Goal: Complete application form: Complete application form

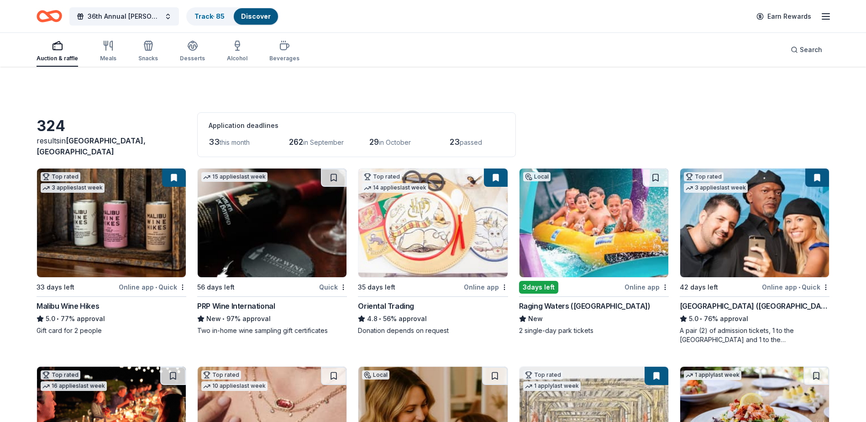
scroll to position [46, 0]
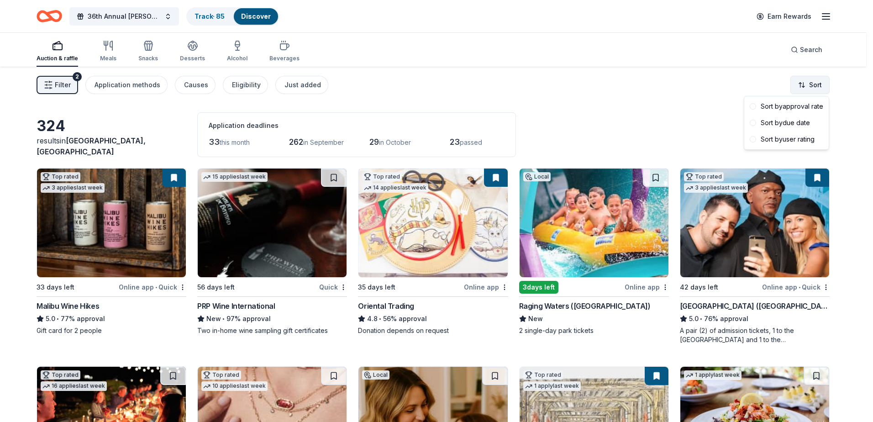
click at [813, 82] on html "36th Annual [PERSON_NAME] & Diamonds Gala Track · 85 Discover Earn Rewards Auct…" at bounding box center [436, 211] width 873 height 422
click at [809, 104] on div "Sort by approval rate" at bounding box center [786, 106] width 81 height 16
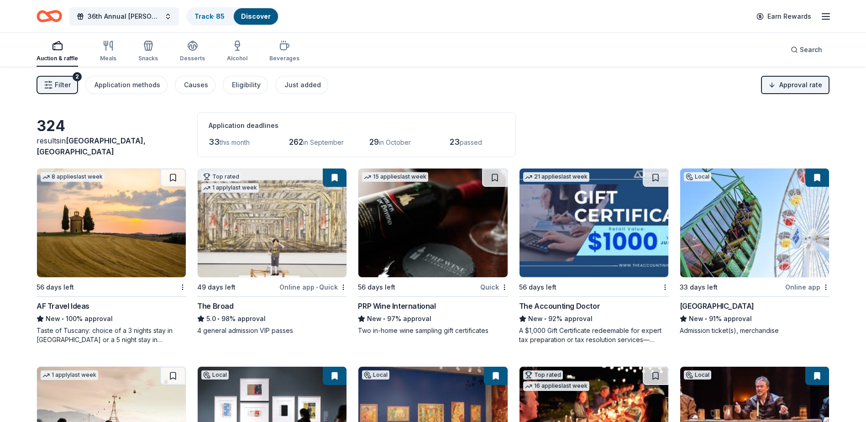
click at [581, 306] on div "The Accounting Doctor" at bounding box center [559, 305] width 81 height 11
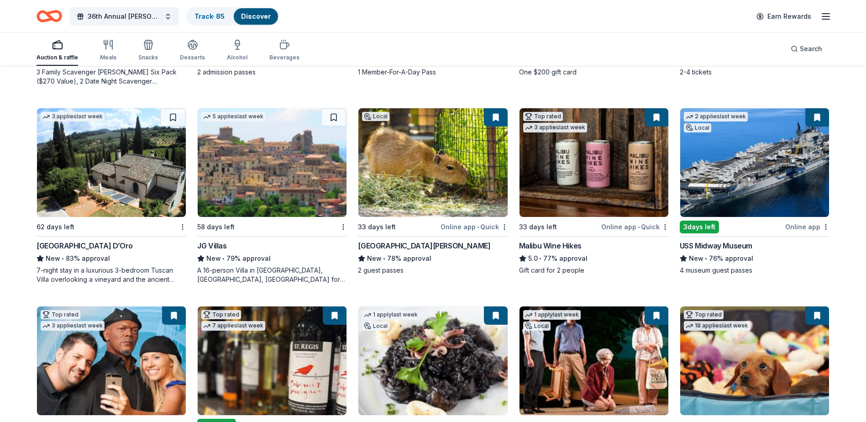
scroll to position [548, 0]
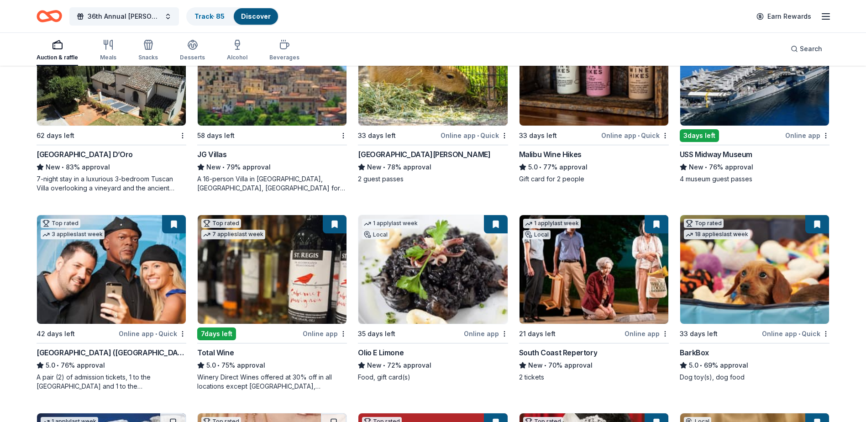
click at [701, 349] on div "BarkBox" at bounding box center [694, 352] width 29 height 11
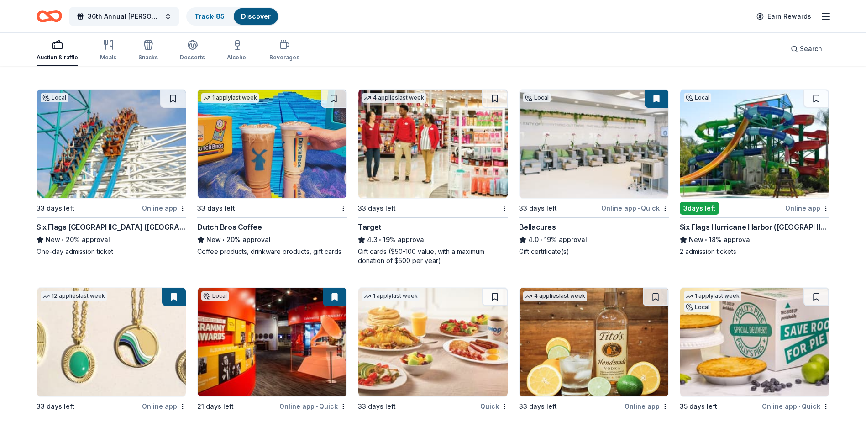
scroll to position [2231, 0]
click at [712, 224] on div "Six Flags Hurricane Harbor (Los Angeles)" at bounding box center [755, 226] width 150 height 11
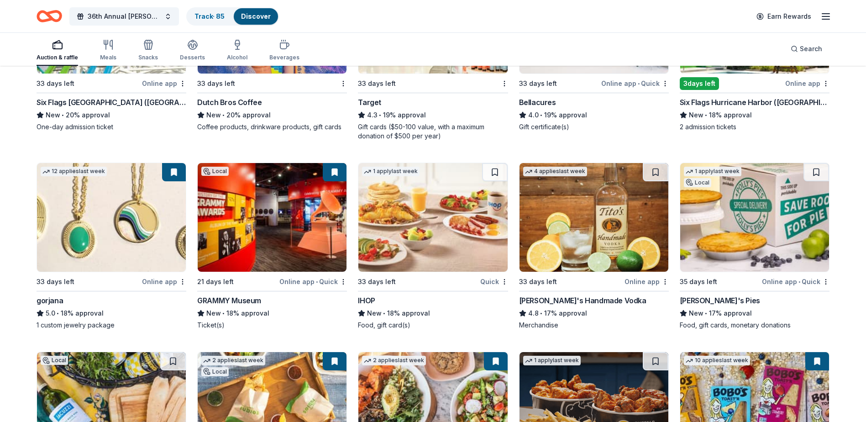
scroll to position [2368, 0]
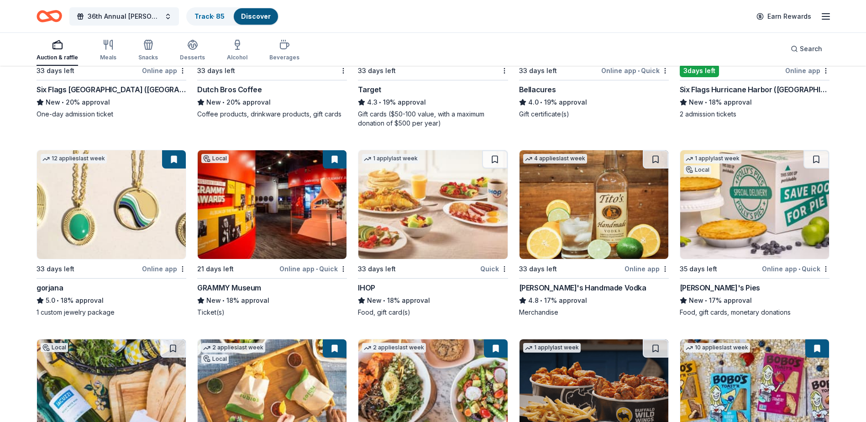
click at [53, 288] on div "gorjana" at bounding box center [50, 287] width 26 height 11
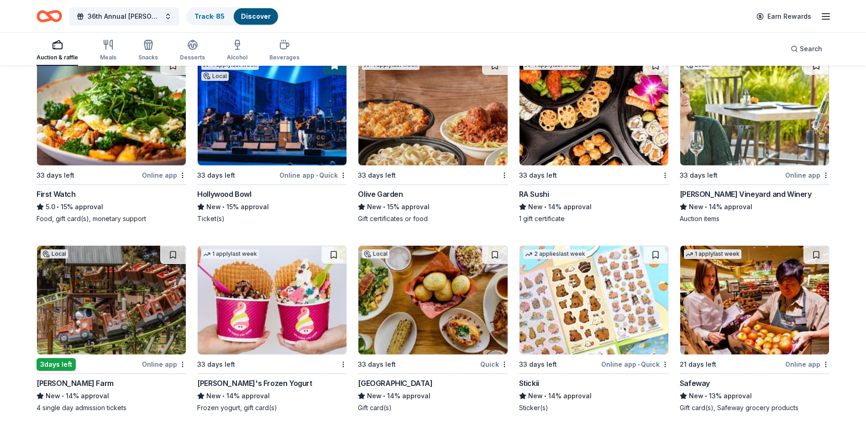
scroll to position [3098, 0]
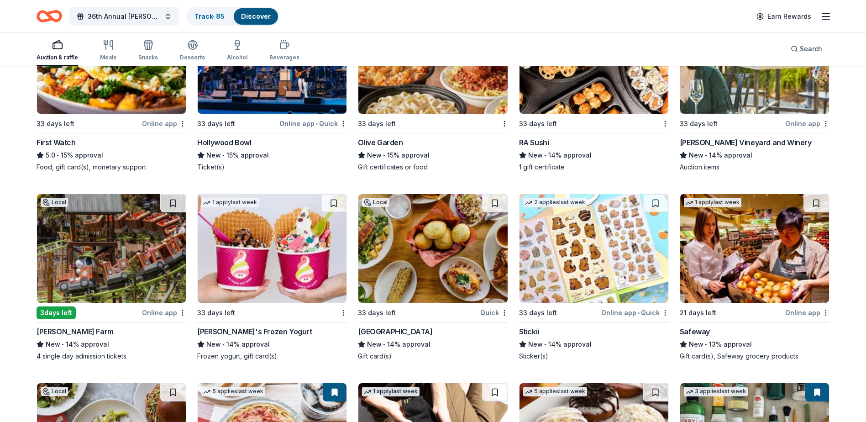
click at [91, 333] on div "Knott's Berry Farm" at bounding box center [75, 331] width 77 height 11
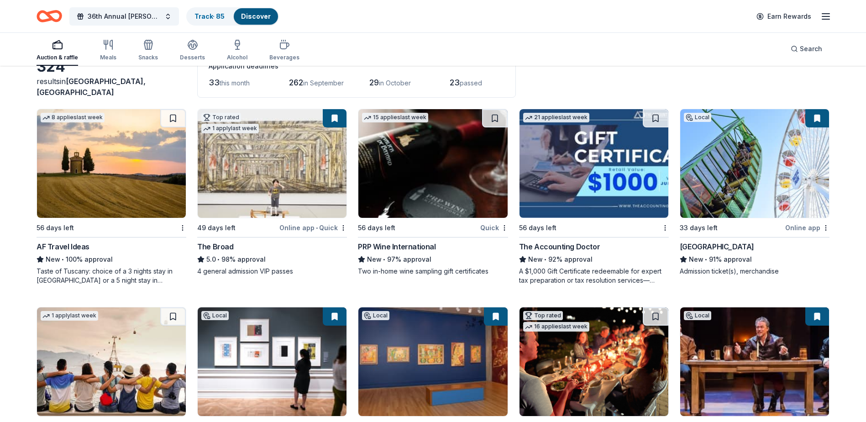
scroll to position [0, 0]
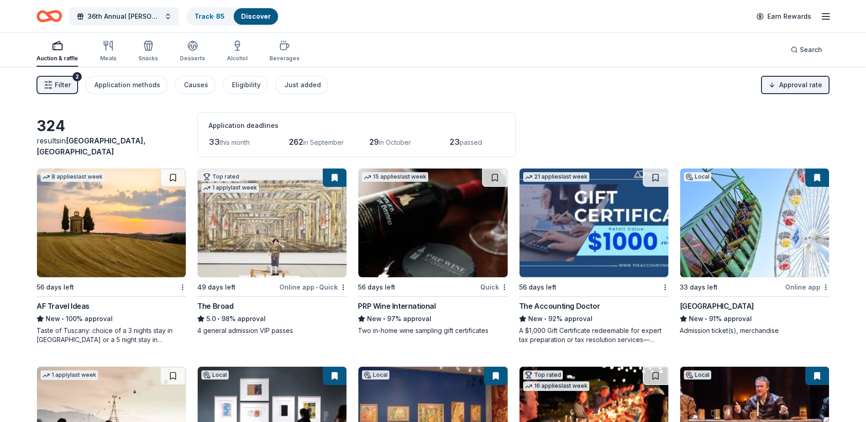
click at [608, 125] on div "324 results in La Verne, CA Application deadlines 33 this month 262 in Septembe…" at bounding box center [433, 134] width 793 height 45
click at [75, 306] on div "AF Travel Ideas" at bounding box center [63, 305] width 53 height 11
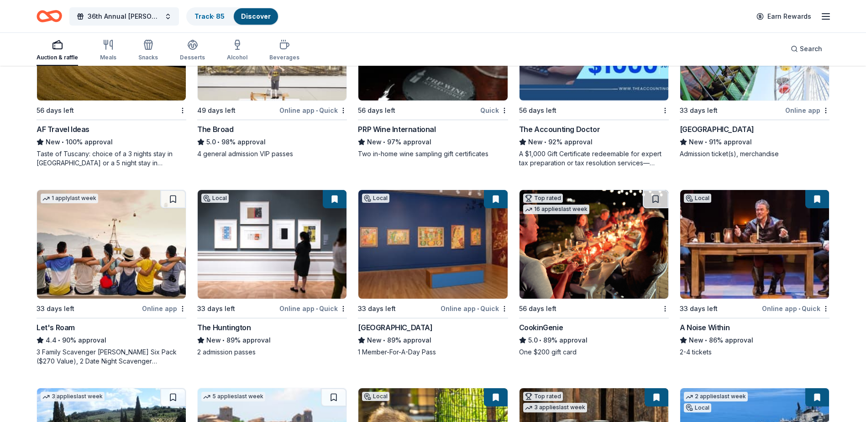
scroll to position [183, 0]
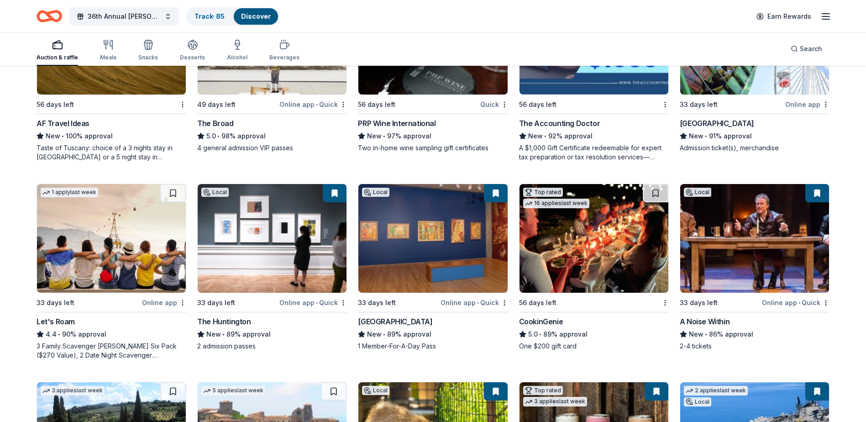
click at [233, 320] on div "The Huntington" at bounding box center [223, 321] width 53 height 11
click at [385, 317] on div "Skirball Cultural Center" at bounding box center [395, 321] width 74 height 11
click at [697, 322] on div "A Noise Within" at bounding box center [705, 321] width 50 height 11
click at [554, 321] on div "CookinGenie" at bounding box center [541, 321] width 44 height 11
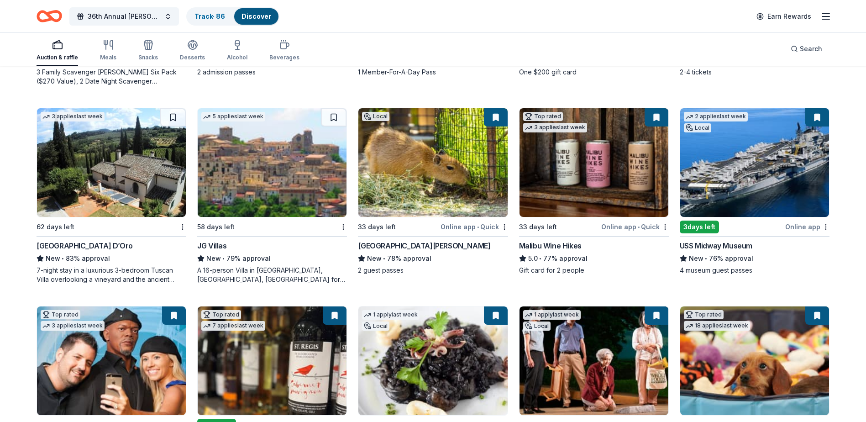
scroll to position [502, 0]
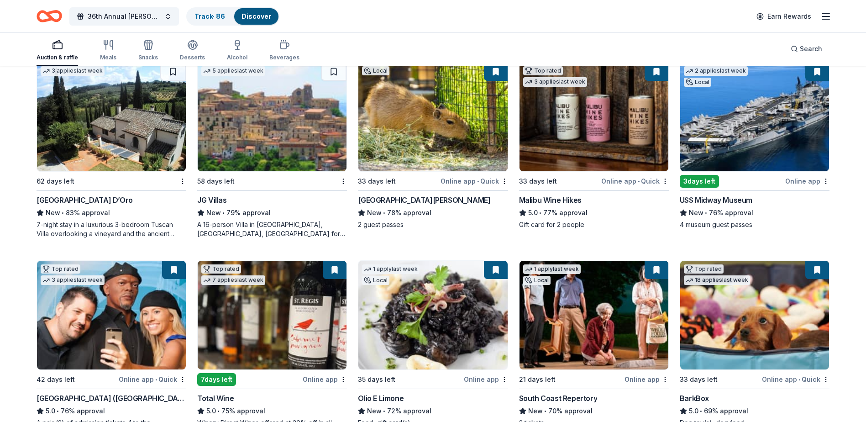
click at [395, 199] on div "Santa Barbara Zoo" at bounding box center [424, 199] width 132 height 11
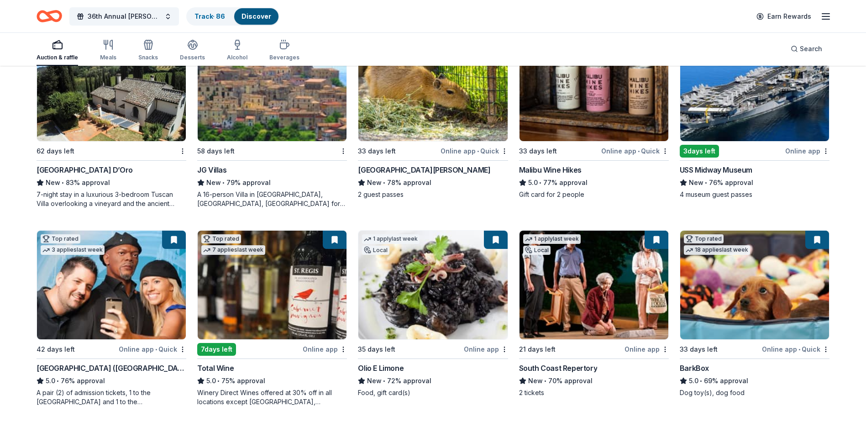
scroll to position [548, 0]
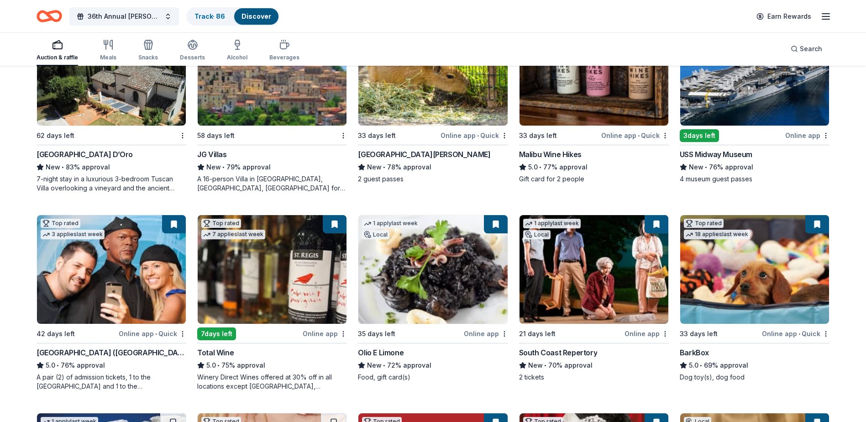
click at [569, 353] on div "South Coast Repertory" at bounding box center [558, 352] width 79 height 11
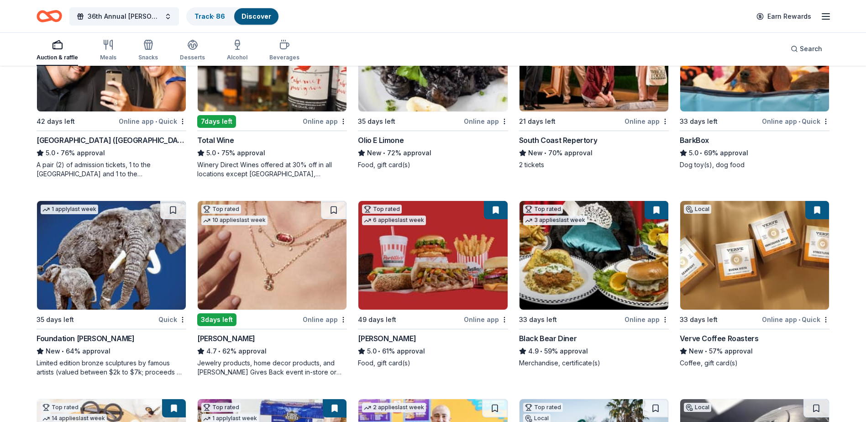
scroll to position [776, 0]
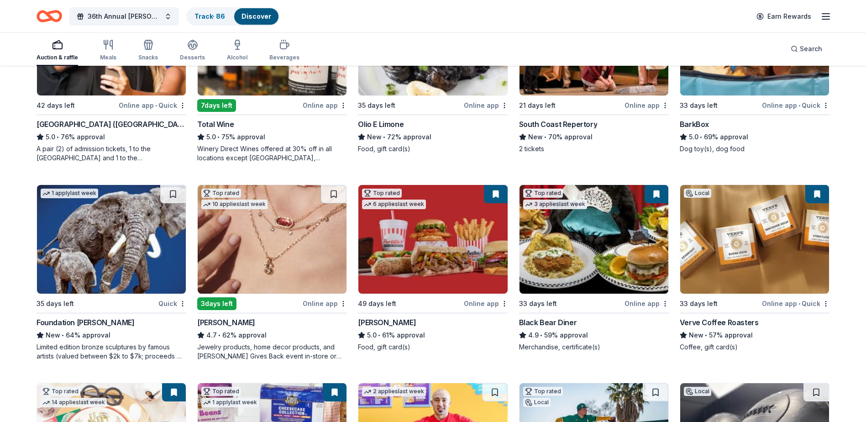
click at [228, 323] on div "Kendra Scott" at bounding box center [226, 322] width 58 height 11
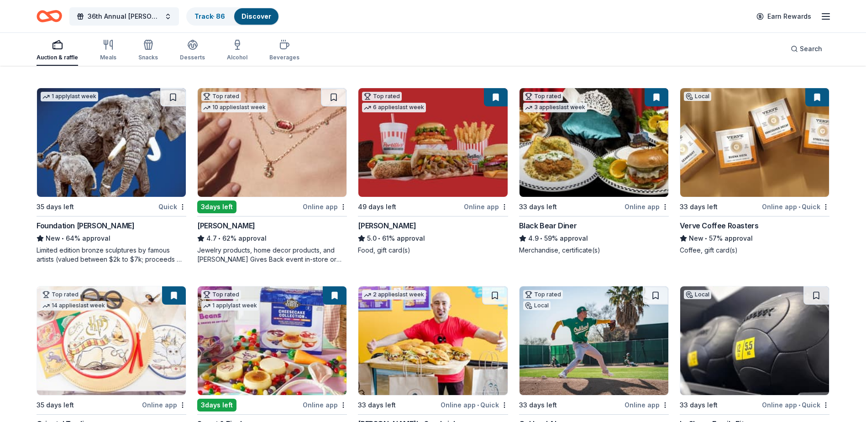
scroll to position [913, 0]
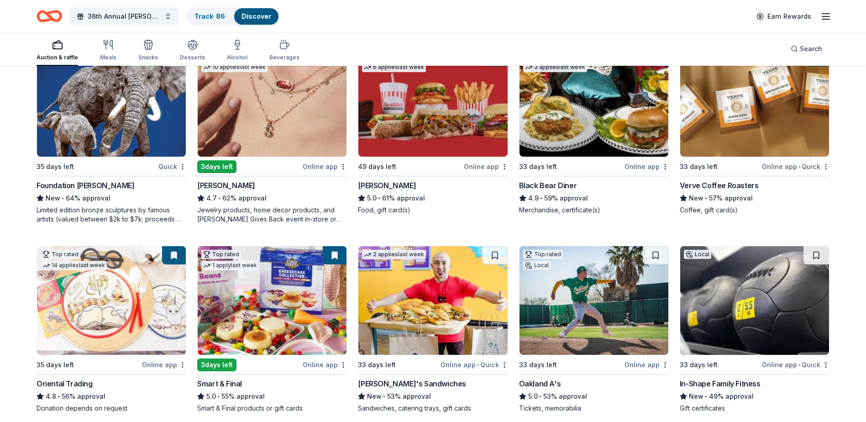
click at [738, 380] on div "In-Shape Family Fitness" at bounding box center [720, 383] width 81 height 11
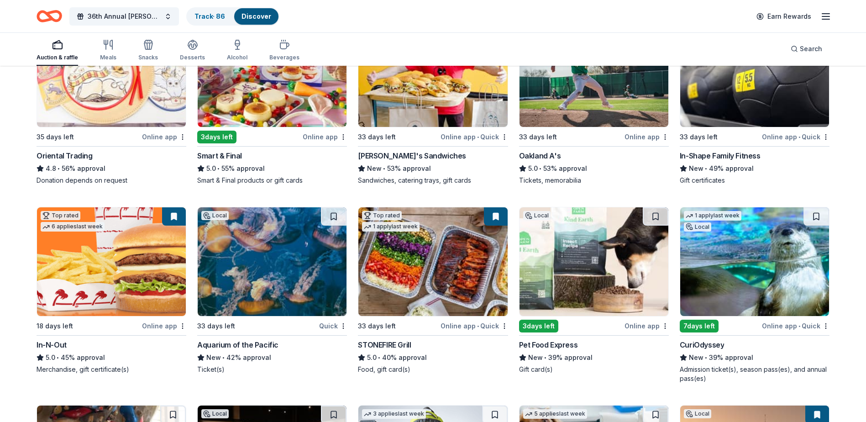
scroll to position [1141, 0]
click at [259, 347] on div "Aquarium of the Pacific" at bounding box center [237, 344] width 81 height 11
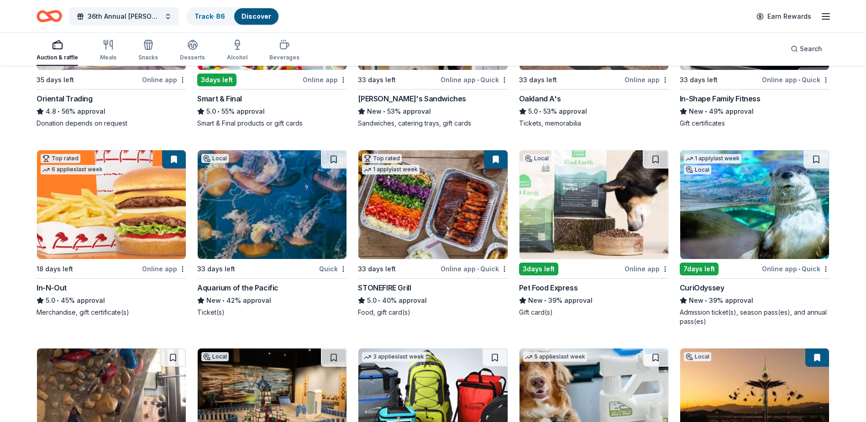
scroll to position [1232, 0]
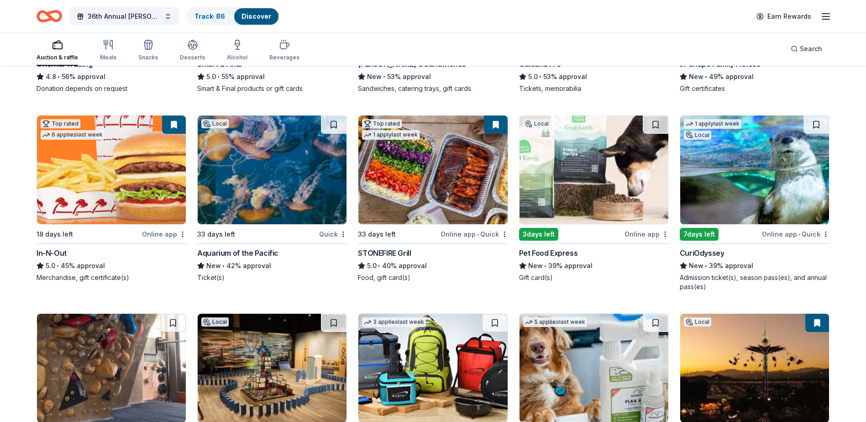
click at [702, 249] on div "CuriOdyssey" at bounding box center [702, 252] width 45 height 11
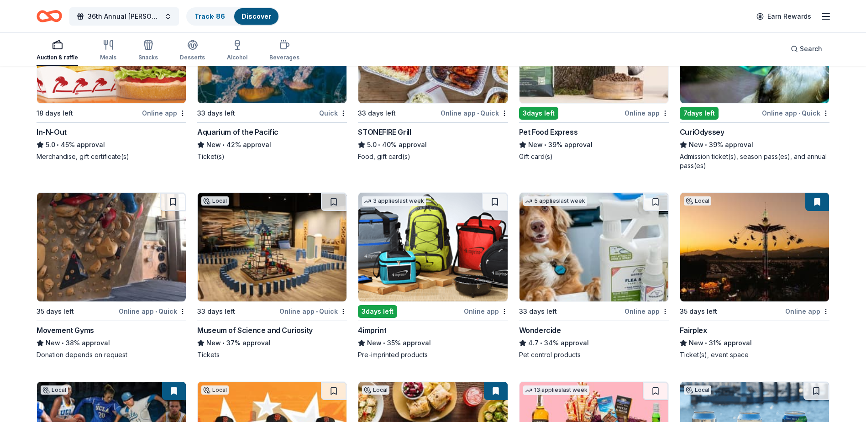
scroll to position [1369, 0]
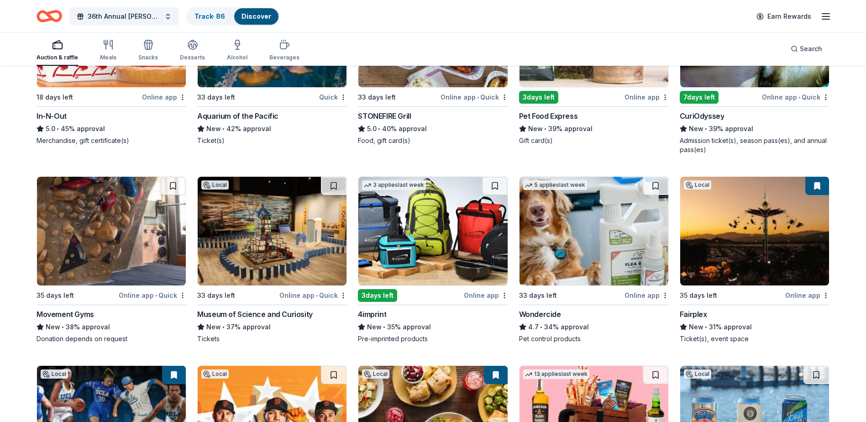
click at [82, 313] on div "Movement Gyms" at bounding box center [66, 314] width 58 height 11
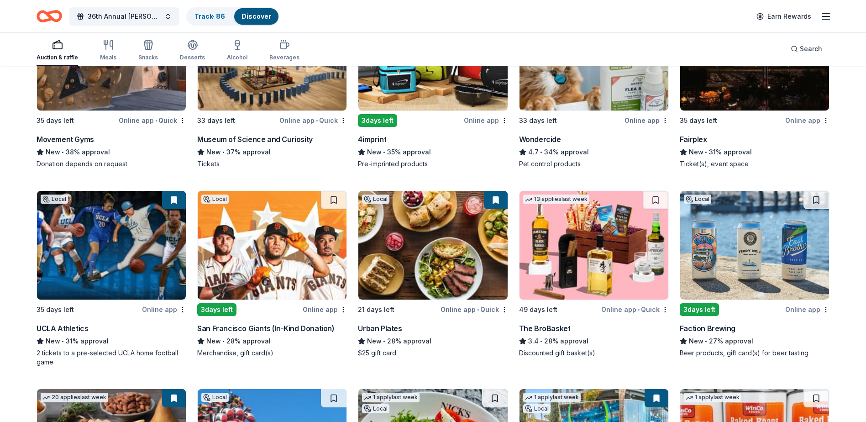
scroll to position [1552, 0]
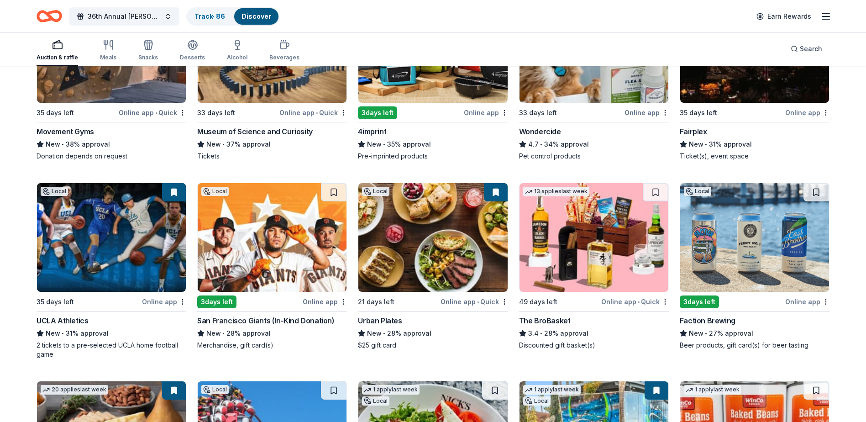
click at [79, 320] on div "UCLA Athletics" at bounding box center [63, 320] width 52 height 11
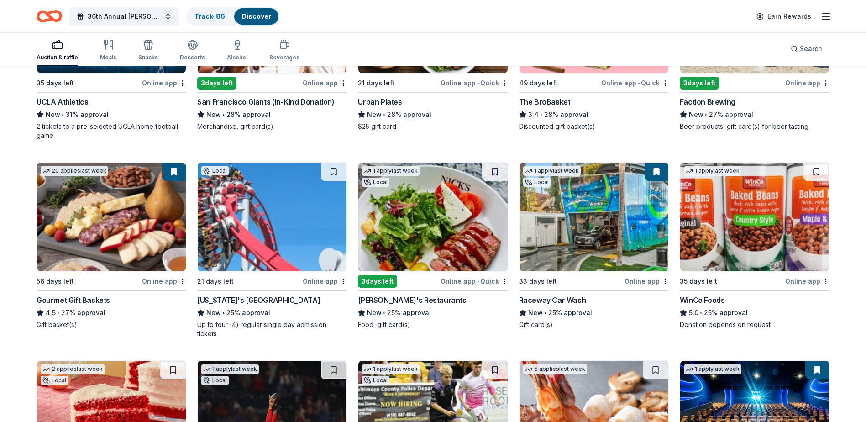
scroll to position [1780, 0]
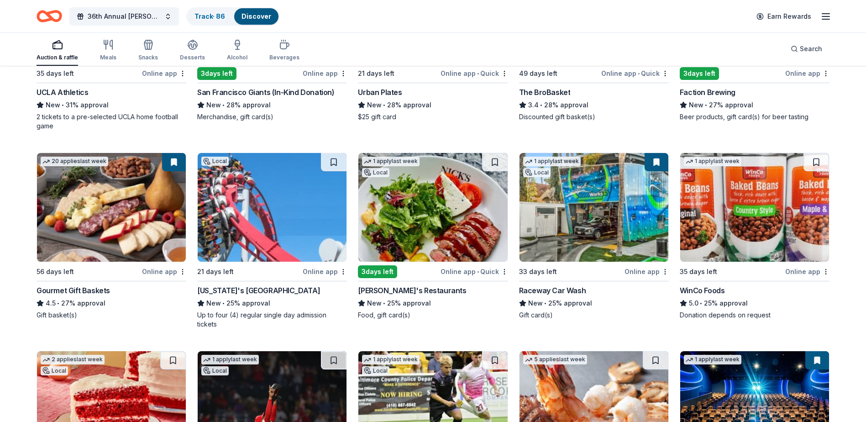
click at [701, 290] on div "WinCo Foods" at bounding box center [702, 290] width 45 height 11
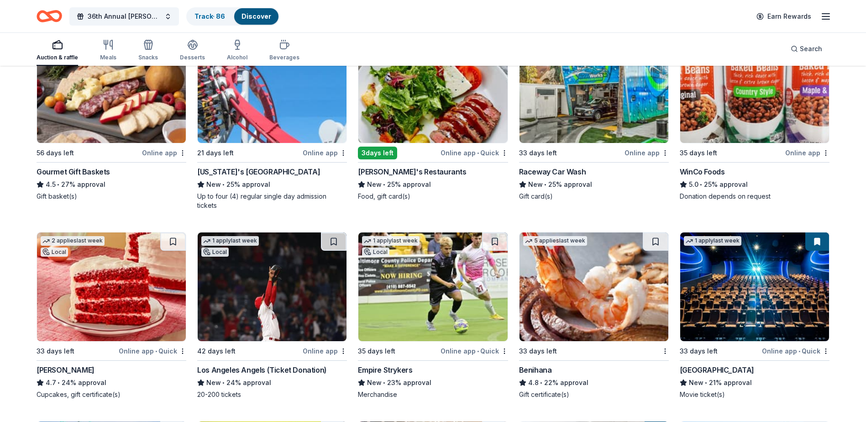
scroll to position [1963, 0]
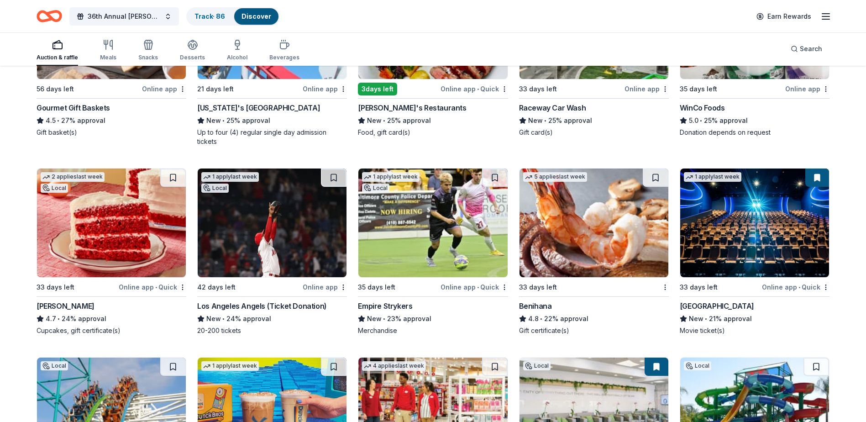
click at [312, 302] on div "Los Angeles Angels (Ticket Donation)" at bounding box center [262, 305] width 130 height 11
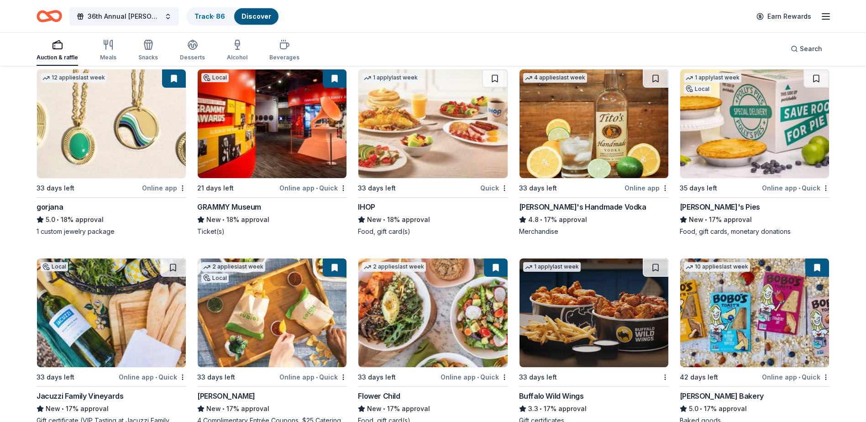
scroll to position [2465, 0]
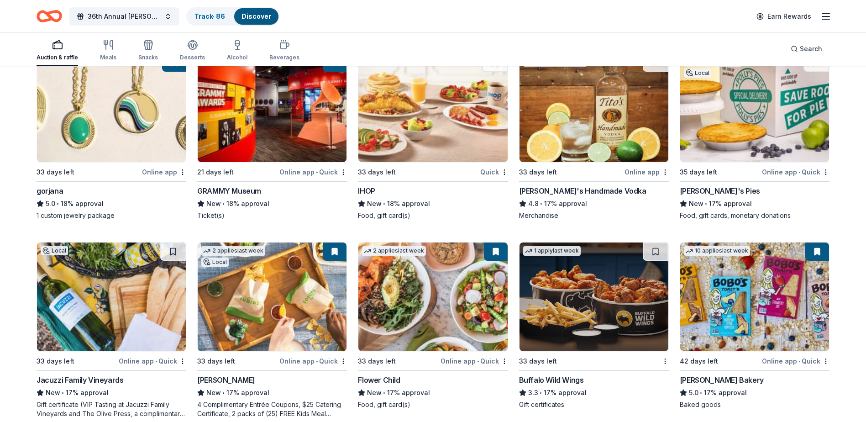
click at [113, 380] on div "Jacuzzi Family Vineyards" at bounding box center [80, 379] width 87 height 11
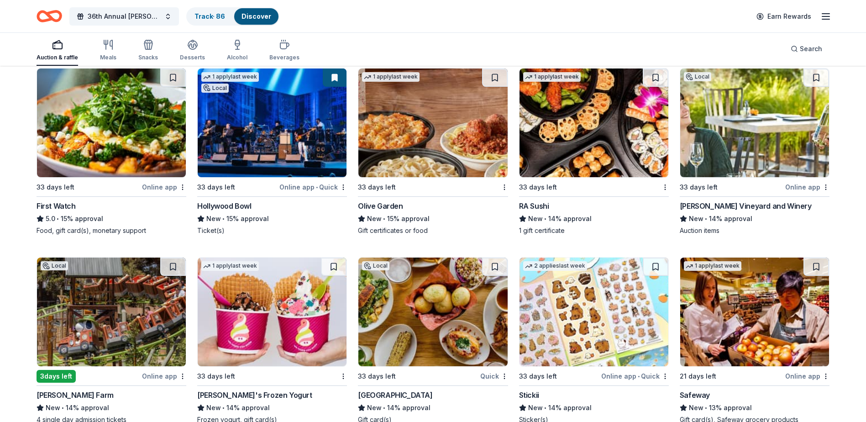
scroll to position [3058, 0]
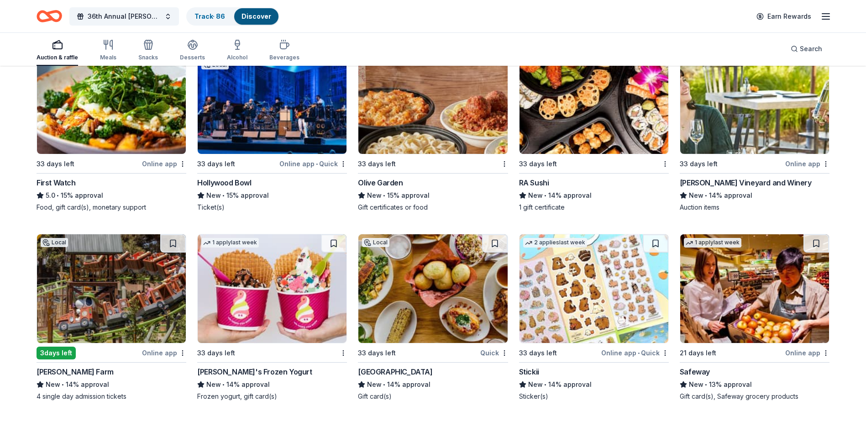
click at [392, 183] on div "Olive Garden" at bounding box center [380, 182] width 45 height 11
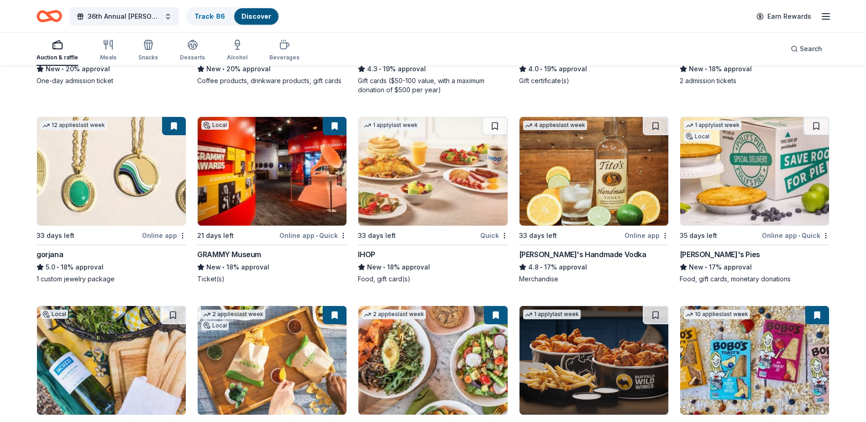
scroll to position [2373, 0]
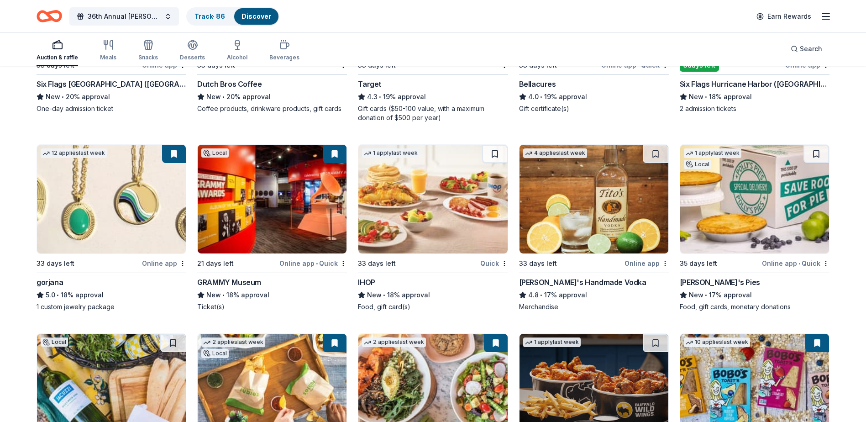
click at [561, 280] on div "Tito's Handmade Vodka" at bounding box center [582, 282] width 127 height 11
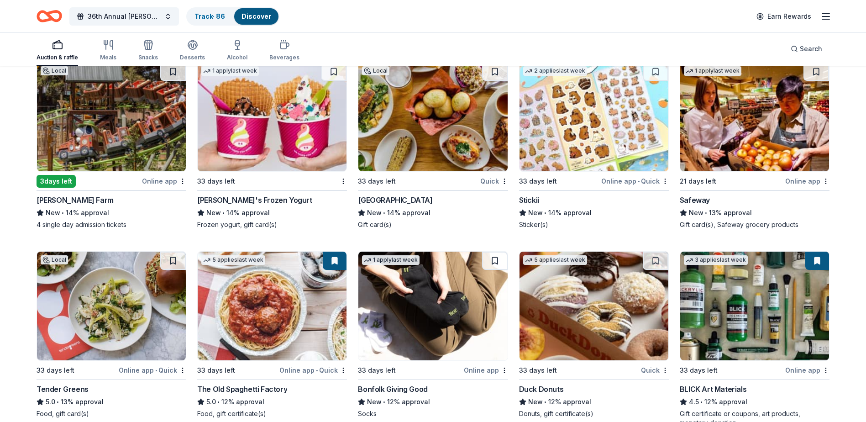
scroll to position [3308, 0]
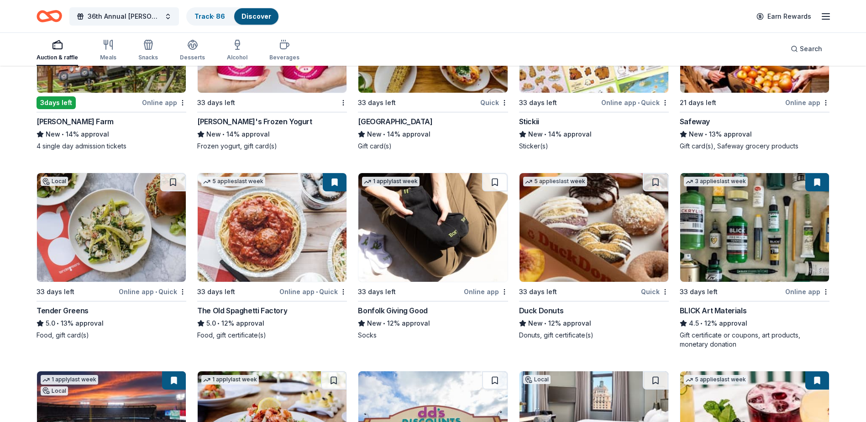
click at [554, 311] on div "Duck Donuts" at bounding box center [541, 310] width 45 height 11
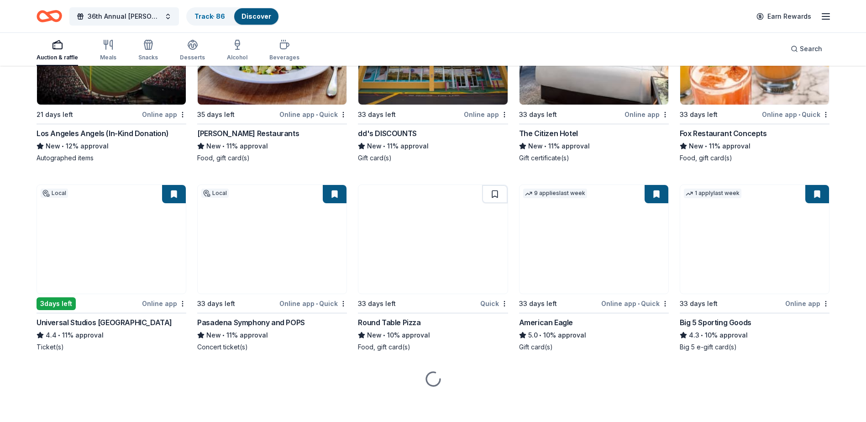
scroll to position [3686, 0]
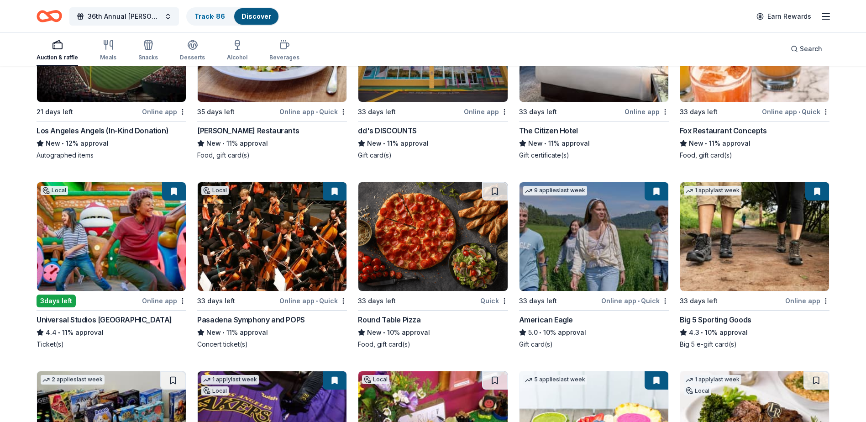
click at [130, 320] on div "Universal Studios [GEOGRAPHIC_DATA]" at bounding box center [105, 319] width 136 height 11
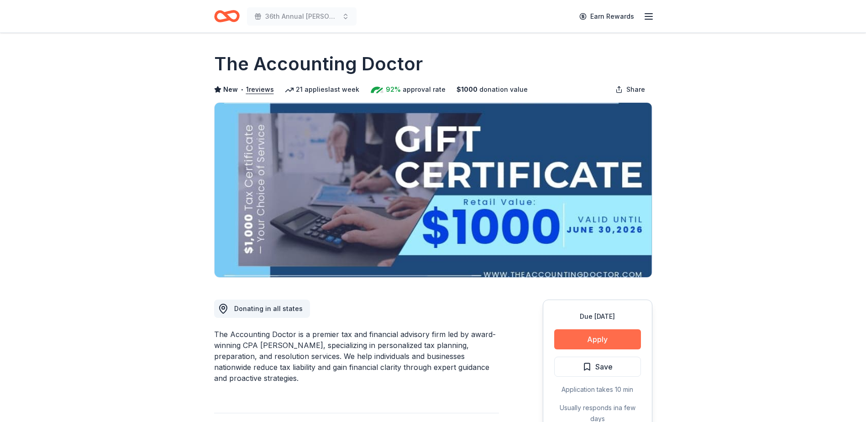
click at [581, 337] on button "Apply" at bounding box center [597, 339] width 87 height 20
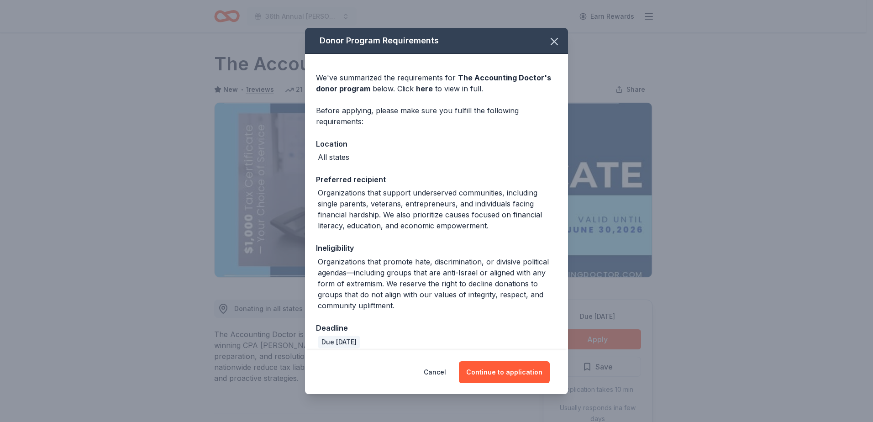
scroll to position [9, 0]
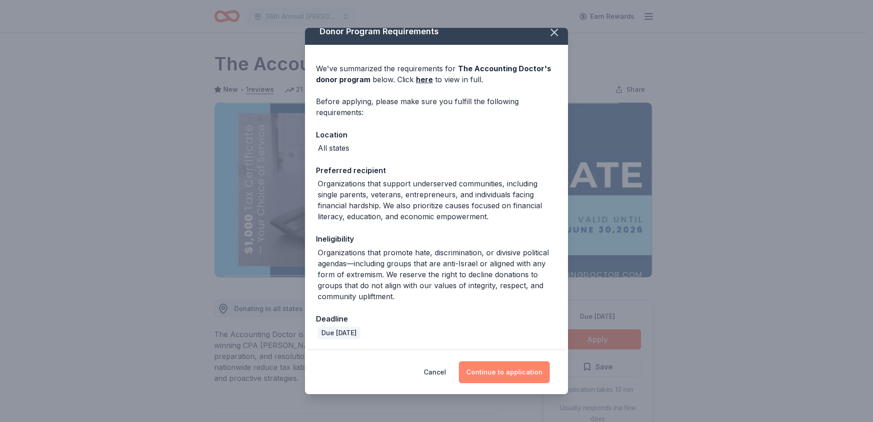
click at [509, 371] on button "Continue to application" at bounding box center [504, 372] width 91 height 22
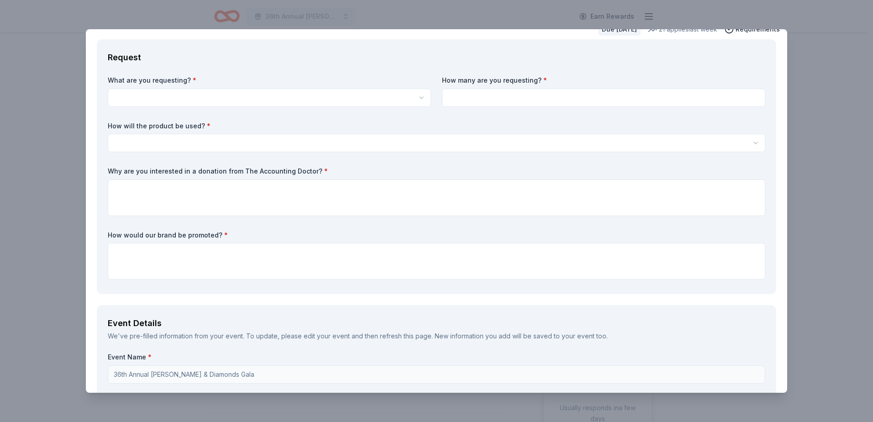
scroll to position [0, 0]
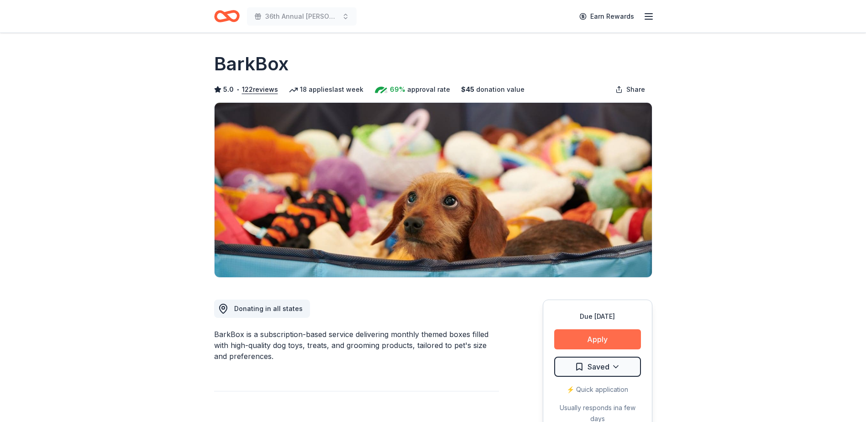
click at [624, 338] on button "Apply" at bounding box center [597, 339] width 87 height 20
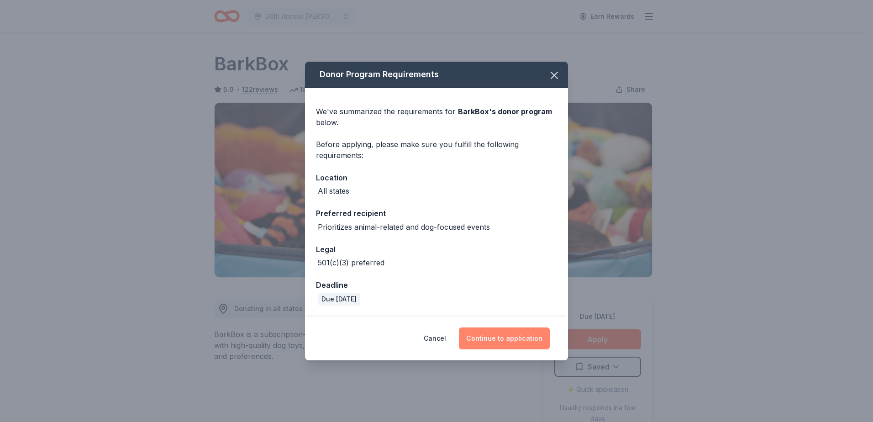
click at [515, 337] on button "Continue to application" at bounding box center [504, 338] width 91 height 22
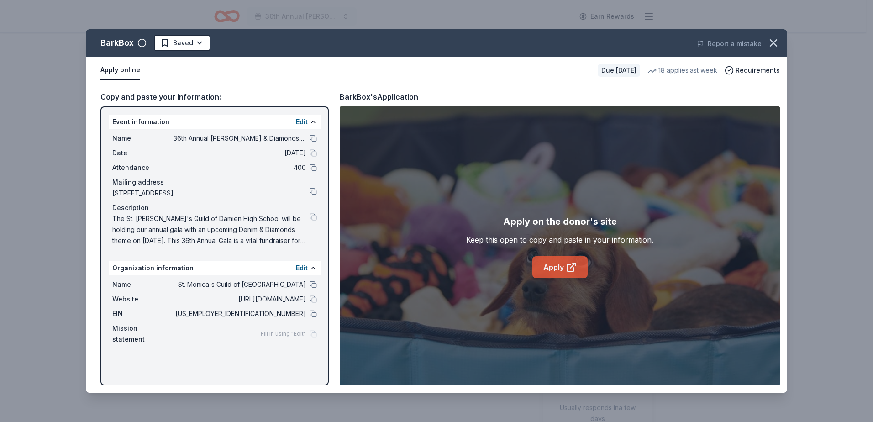
click at [567, 268] on icon at bounding box center [571, 267] width 11 height 11
click at [780, 44] on button "button" at bounding box center [773, 43] width 20 height 20
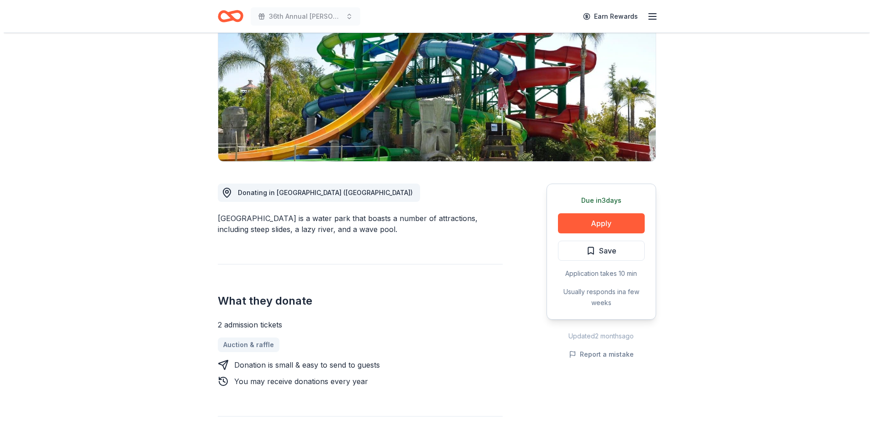
scroll to position [183, 0]
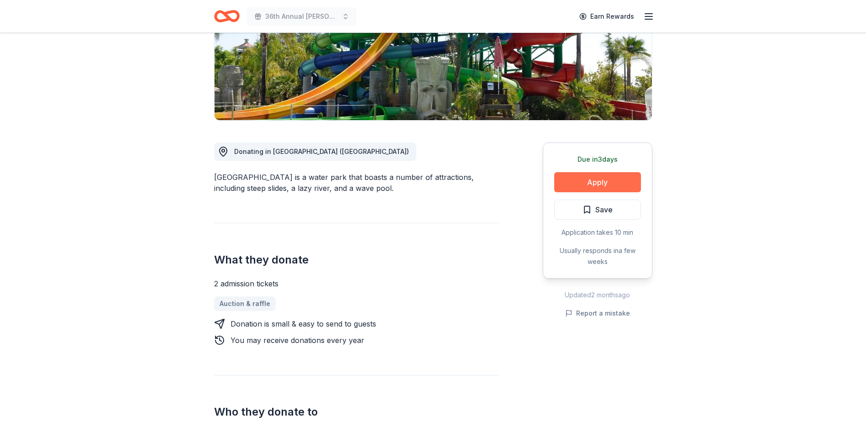
click at [611, 172] on button "Apply" at bounding box center [597, 182] width 87 height 20
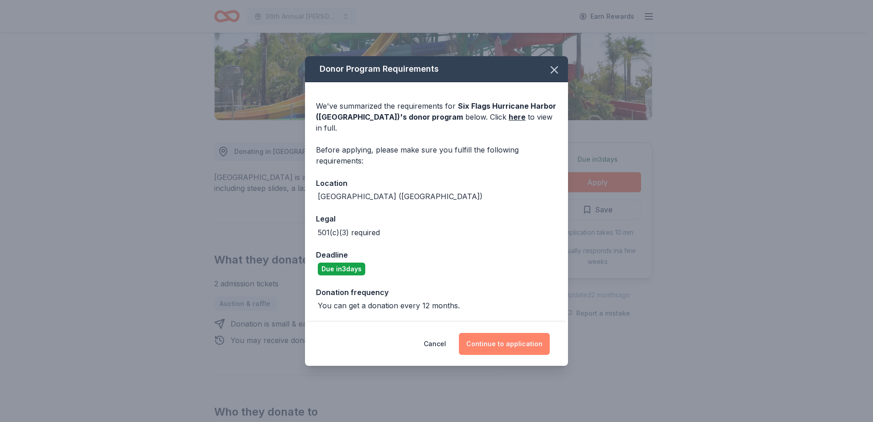
click at [502, 340] on button "Continue to application" at bounding box center [504, 344] width 91 height 22
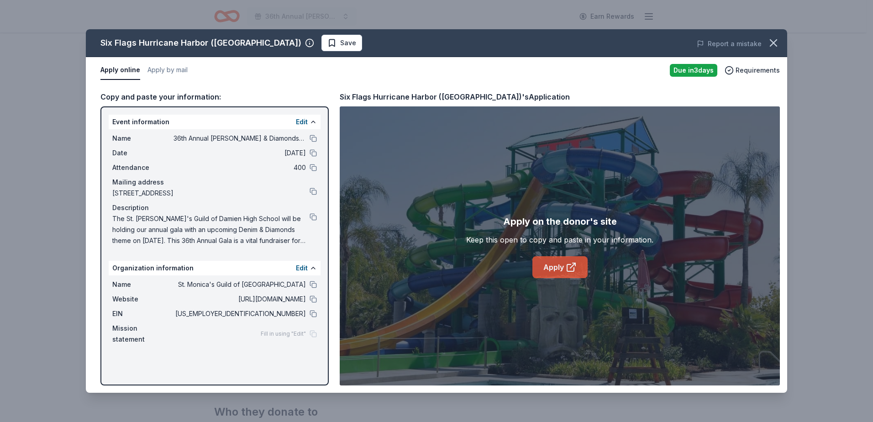
click at [560, 268] on link "Apply" at bounding box center [559, 267] width 55 height 22
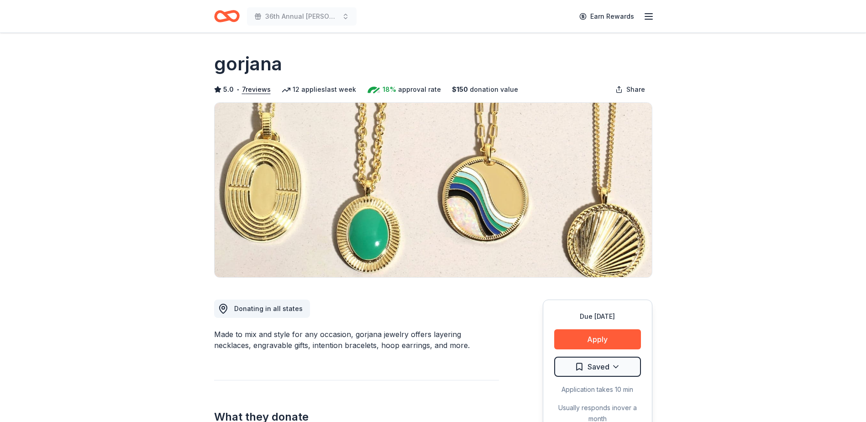
scroll to position [46, 0]
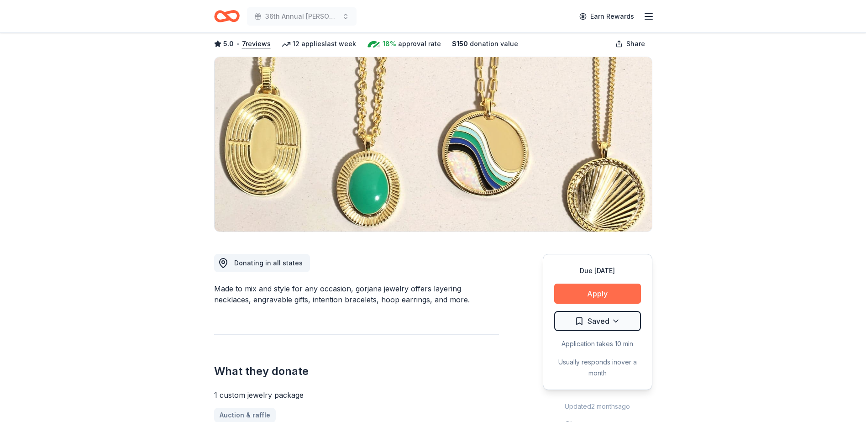
click at [614, 296] on button "Apply" at bounding box center [597, 293] width 87 height 20
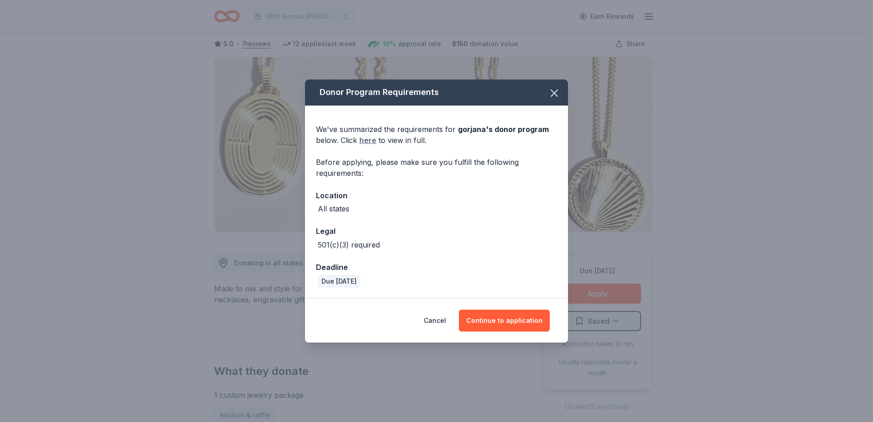
click at [373, 141] on link "here" at bounding box center [367, 140] width 17 height 11
click at [553, 95] on icon "button" at bounding box center [554, 93] width 13 height 13
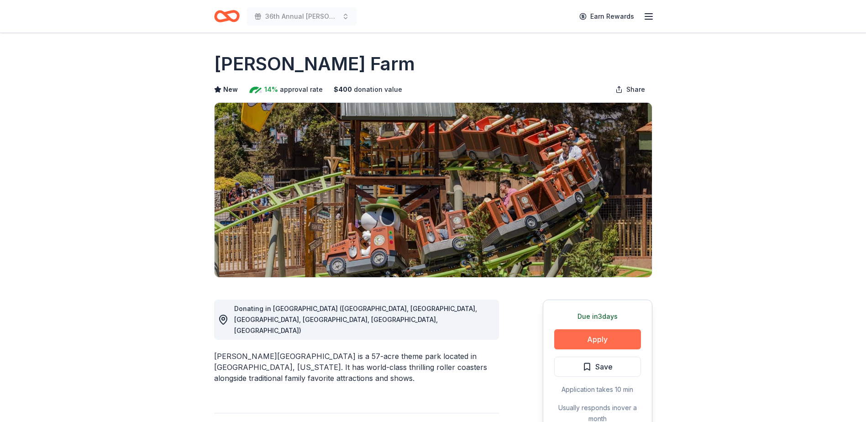
click at [605, 341] on button "Apply" at bounding box center [597, 339] width 87 height 20
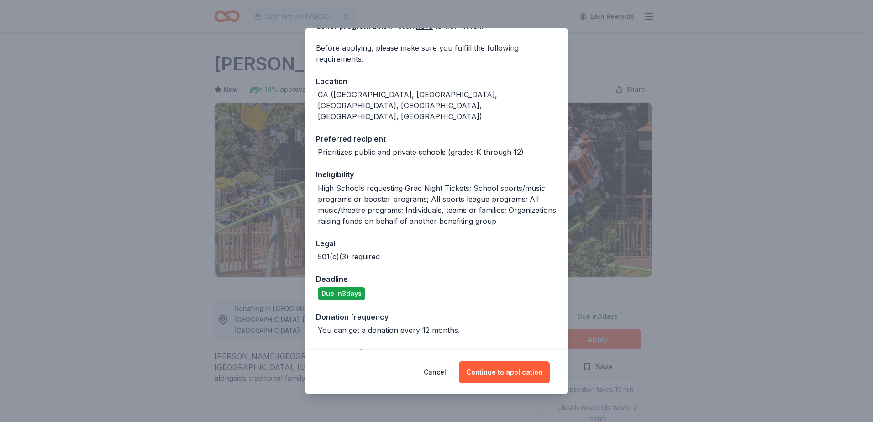
scroll to position [84, 0]
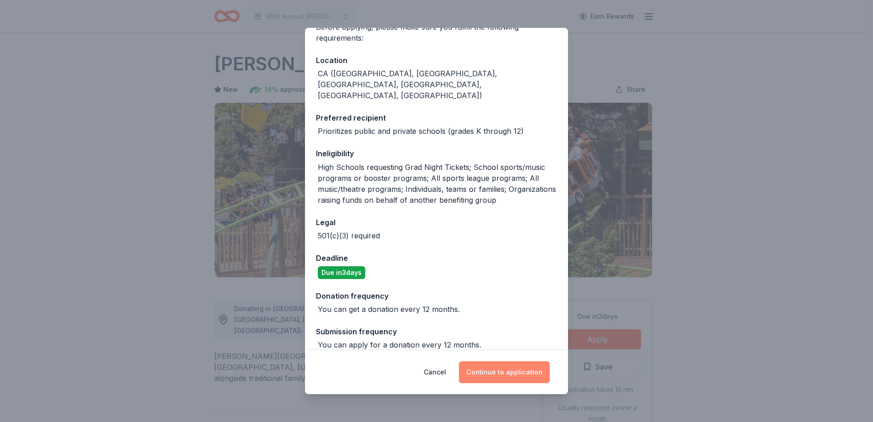
click at [508, 374] on button "Continue to application" at bounding box center [504, 372] width 91 height 22
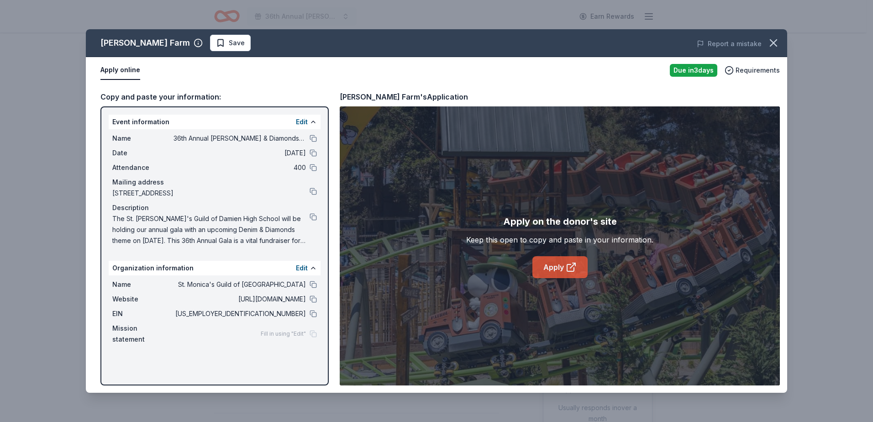
click at [559, 271] on link "Apply" at bounding box center [559, 267] width 55 height 22
click at [567, 270] on icon at bounding box center [571, 267] width 11 height 11
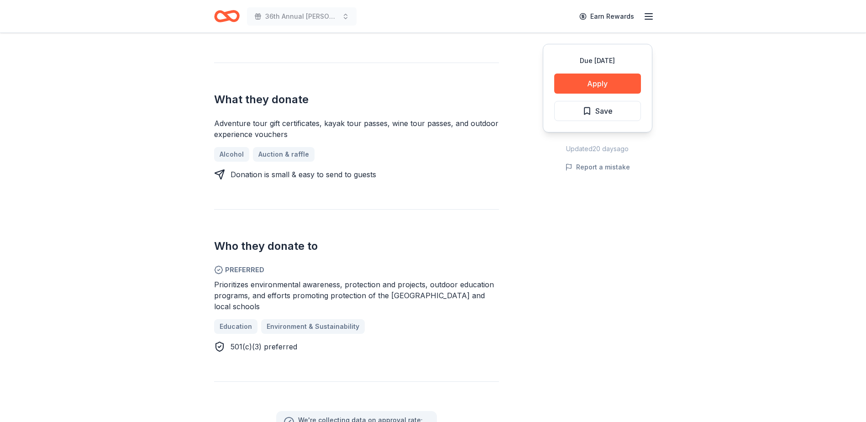
scroll to position [411, 0]
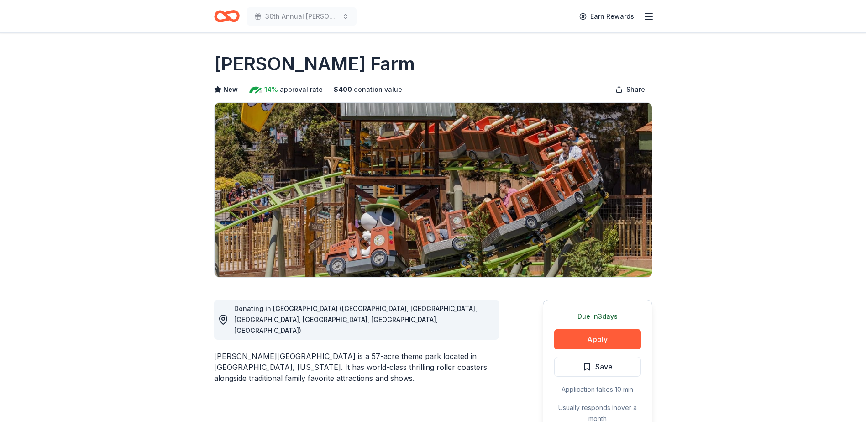
scroll to position [183, 0]
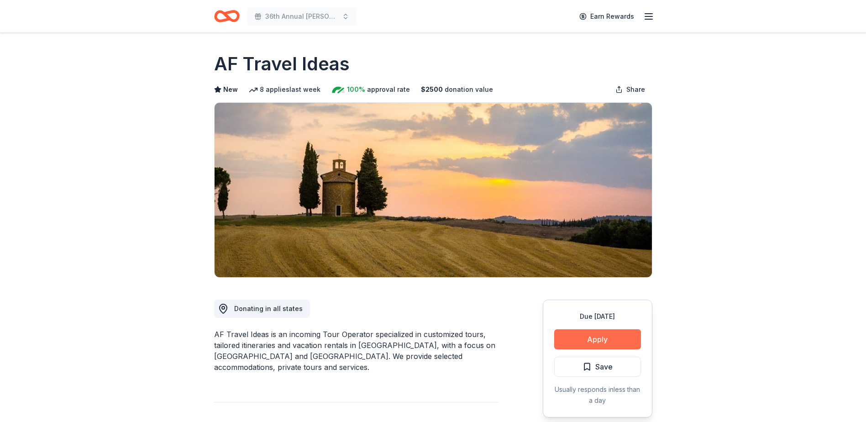
click at [578, 335] on button "Apply" at bounding box center [597, 339] width 87 height 20
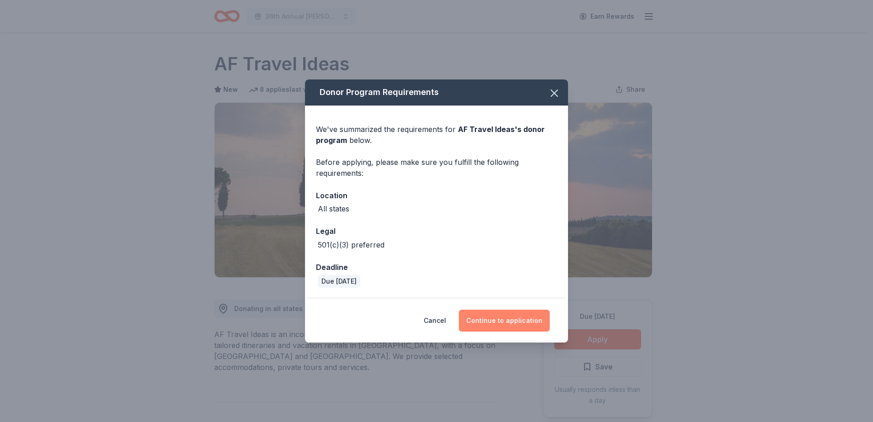
click at [503, 319] on button "Continue to application" at bounding box center [504, 320] width 91 height 22
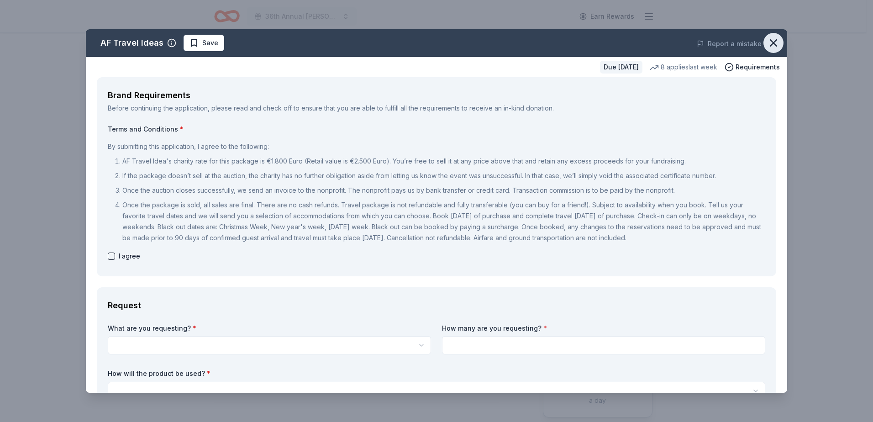
click at [771, 42] on icon "button" at bounding box center [773, 43] width 13 height 13
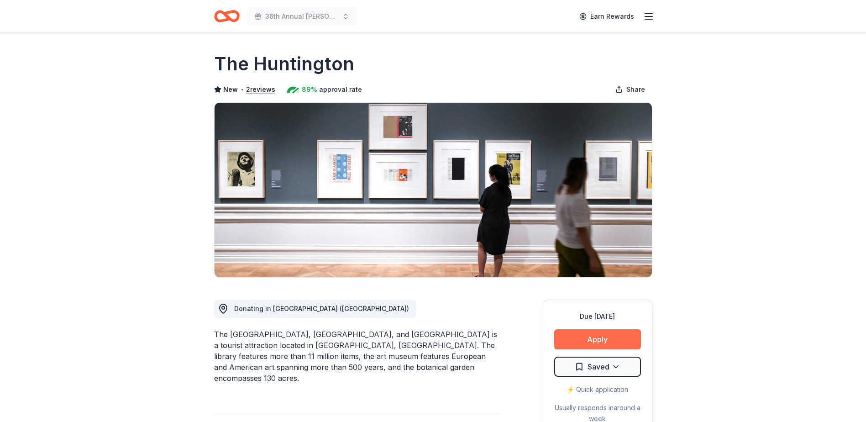
click at [588, 341] on button "Apply" at bounding box center [597, 339] width 87 height 20
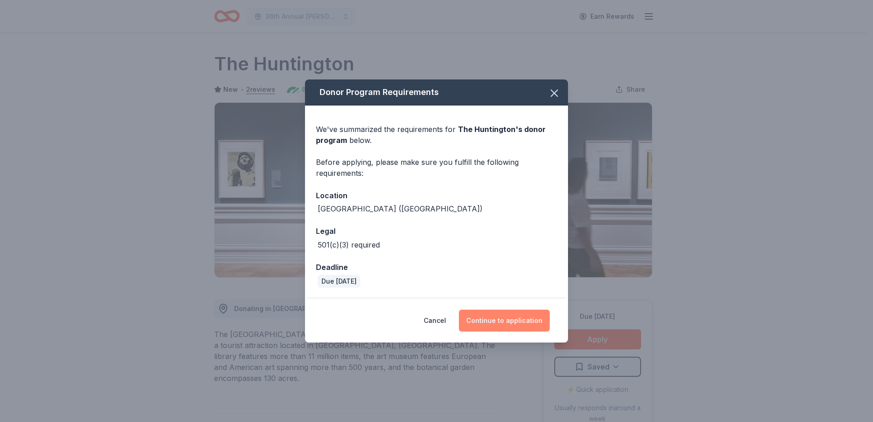
click at [509, 321] on button "Continue to application" at bounding box center [504, 320] width 91 height 22
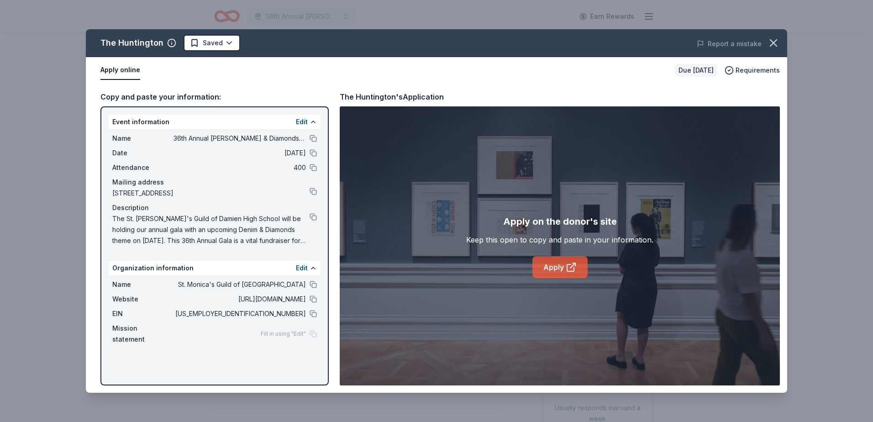
click at [551, 267] on link "Apply" at bounding box center [559, 267] width 55 height 22
click at [565, 265] on link "Apply" at bounding box center [559, 267] width 55 height 22
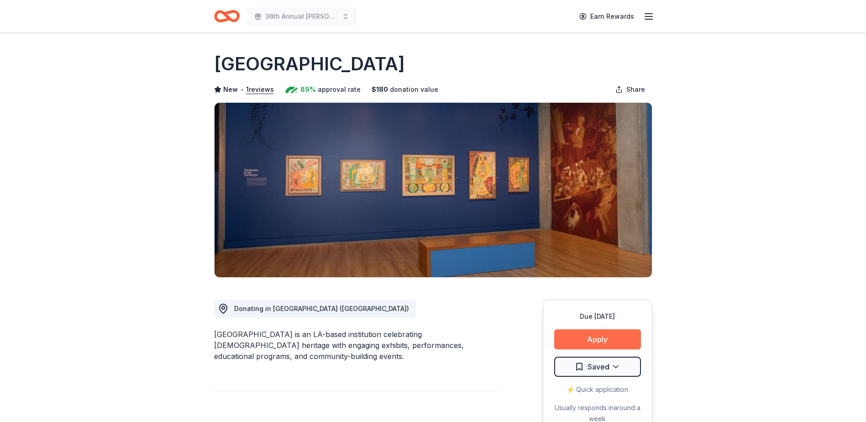
click at [574, 341] on button "Apply" at bounding box center [597, 339] width 87 height 20
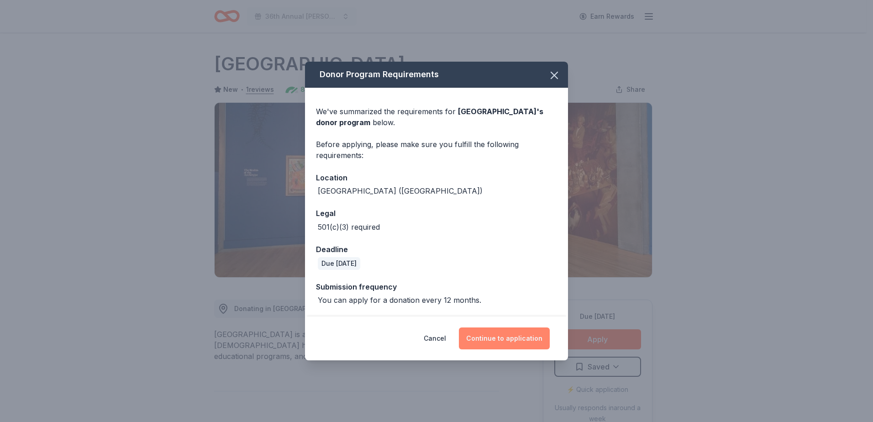
click at [501, 337] on button "Continue to application" at bounding box center [504, 338] width 91 height 22
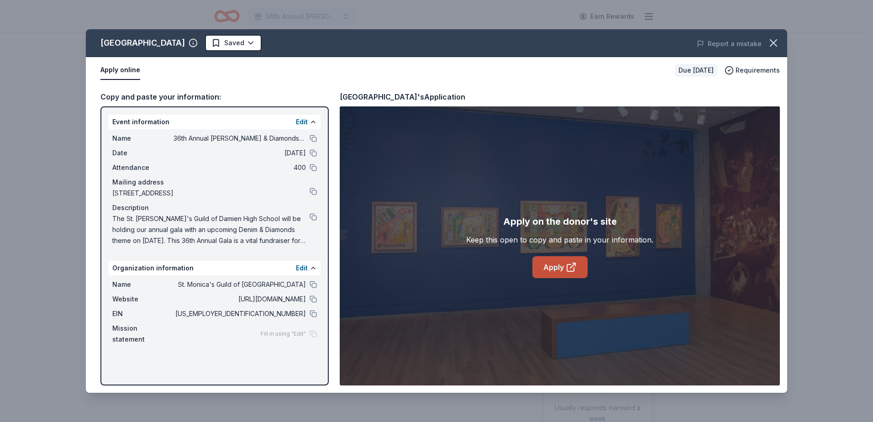
click at [570, 272] on link "Apply" at bounding box center [559, 267] width 55 height 22
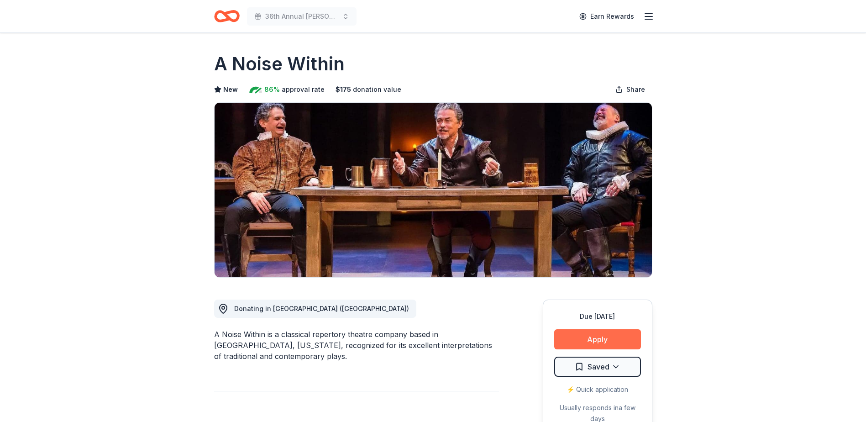
click at [612, 338] on button "Apply" at bounding box center [597, 339] width 87 height 20
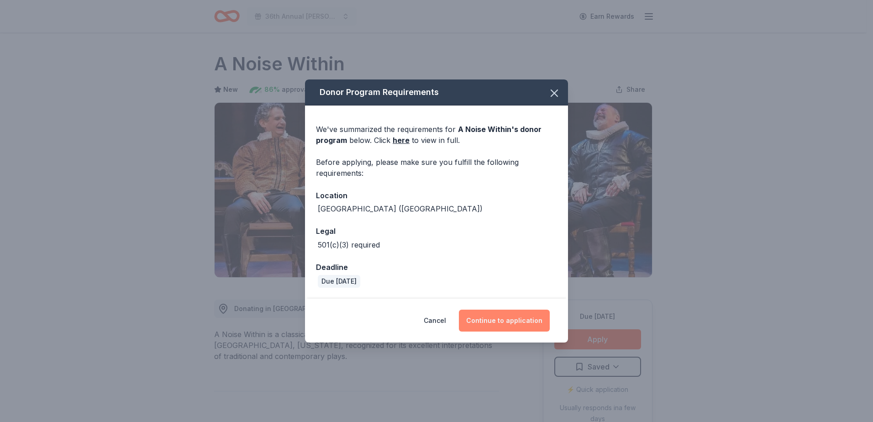
click at [516, 322] on button "Continue to application" at bounding box center [504, 320] width 91 height 22
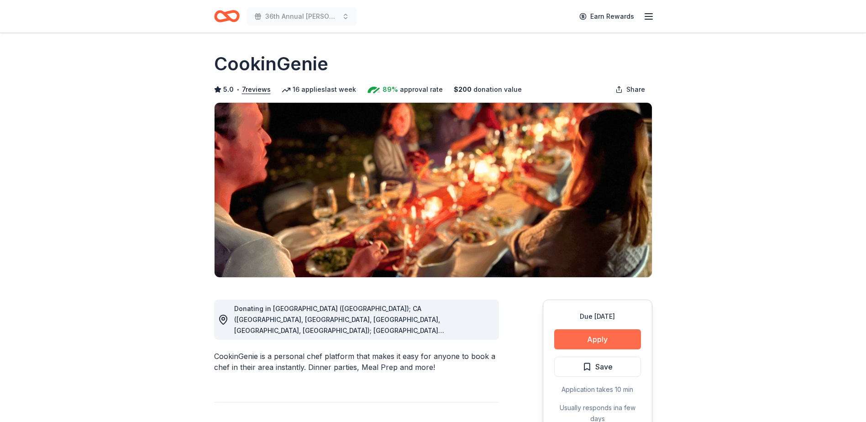
click at [589, 340] on button "Apply" at bounding box center [597, 339] width 87 height 20
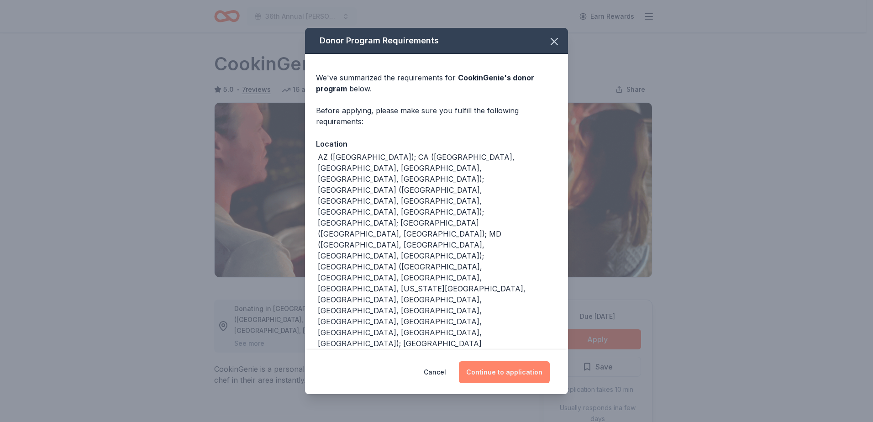
click at [518, 375] on button "Continue to application" at bounding box center [504, 372] width 91 height 22
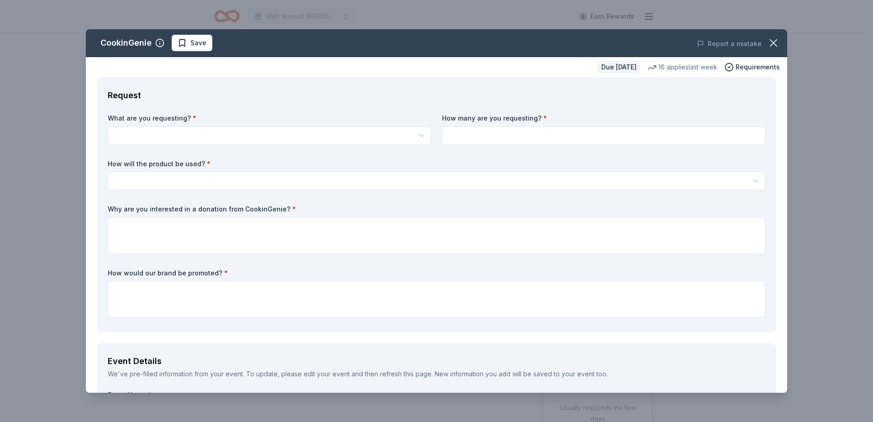
click at [308, 133] on html "36th Annual Damien Denim & Diamonds Gala Earn Rewards Due in 56 days Share Cook…" at bounding box center [436, 211] width 873 height 422
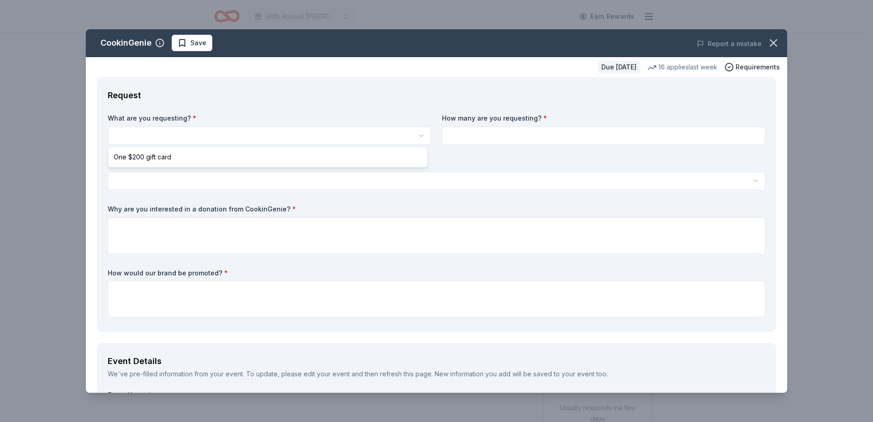
select select "One $200 gift card"
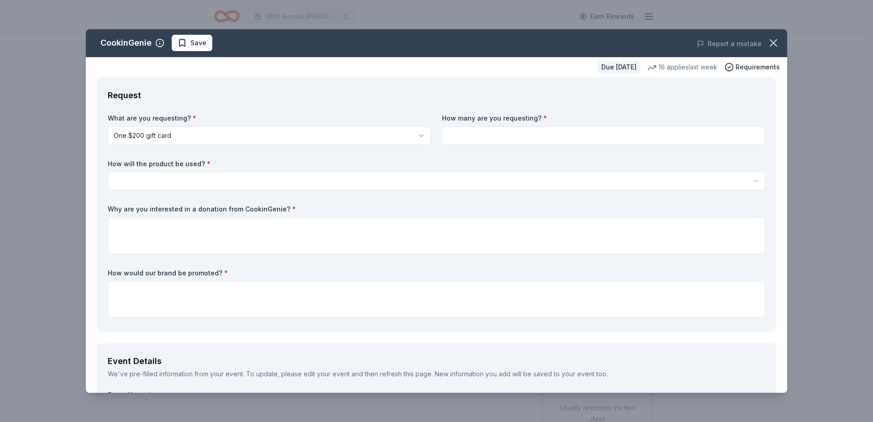
click at [518, 138] on input at bounding box center [603, 135] width 323 height 18
type input "1"
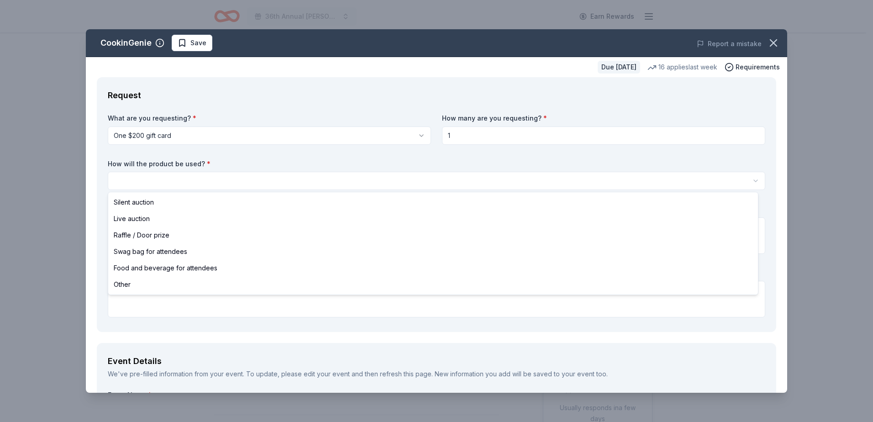
click at [352, 178] on html "36th Annual Damien Denim & Diamonds Gala Earn Rewards Due in 56 days Share Cook…" at bounding box center [436, 211] width 873 height 422
select select "silentAuction"
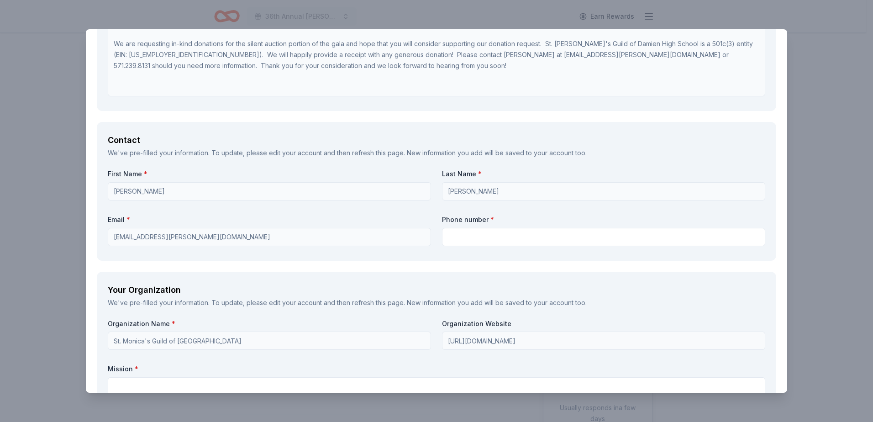
scroll to position [589, 0]
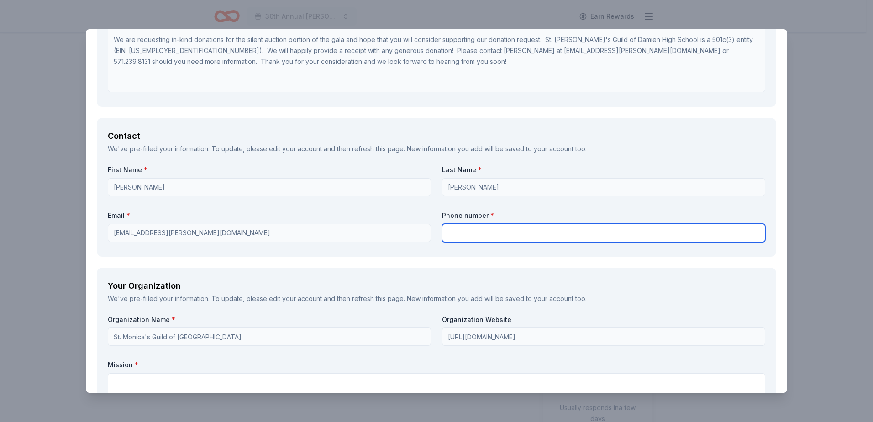
click at [531, 230] on input "text" at bounding box center [603, 233] width 323 height 18
type input "5712398131"
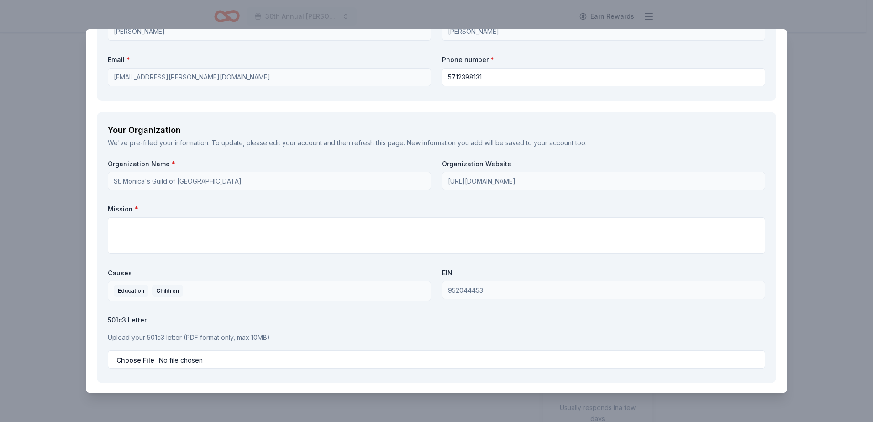
scroll to position [758, 0]
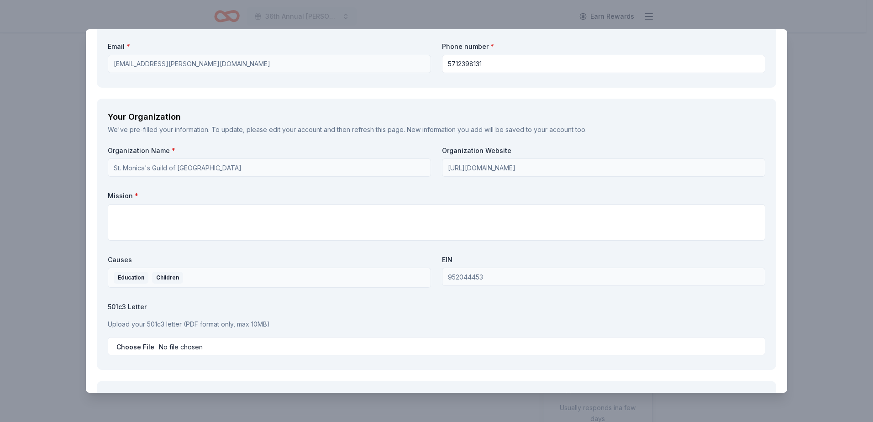
type input "C:\fakepath\Gala Solicitation Package 501c3 2025.pdf"
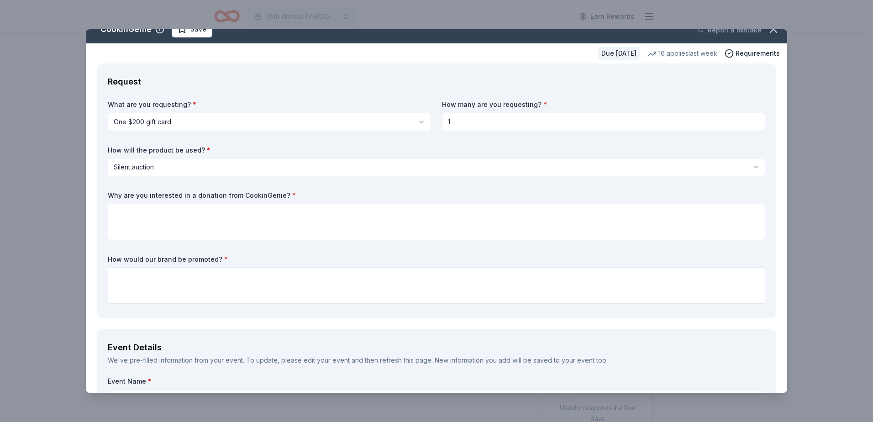
scroll to position [0, 0]
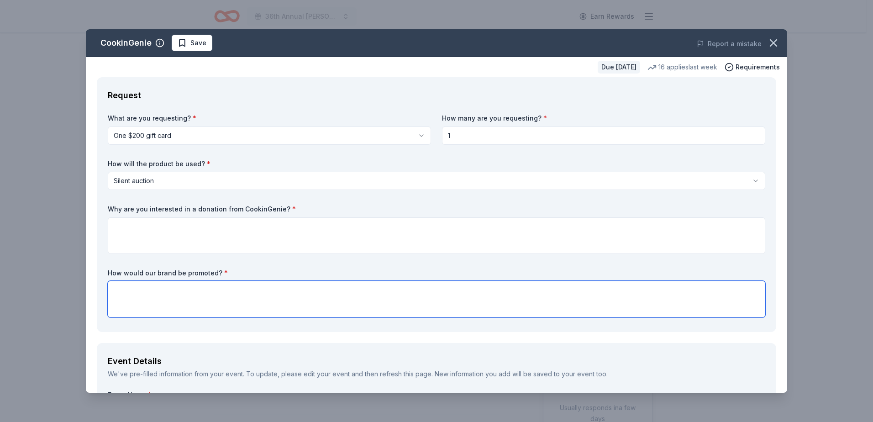
click at [350, 300] on textarea at bounding box center [436, 299] width 657 height 37
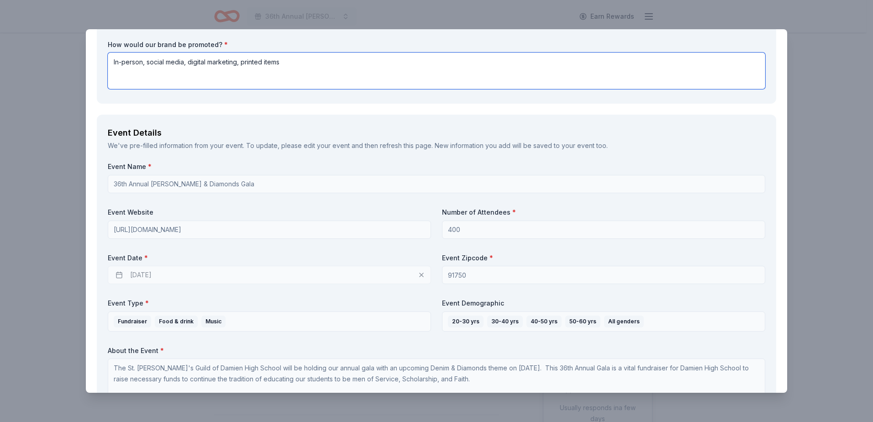
scroll to position [365, 0]
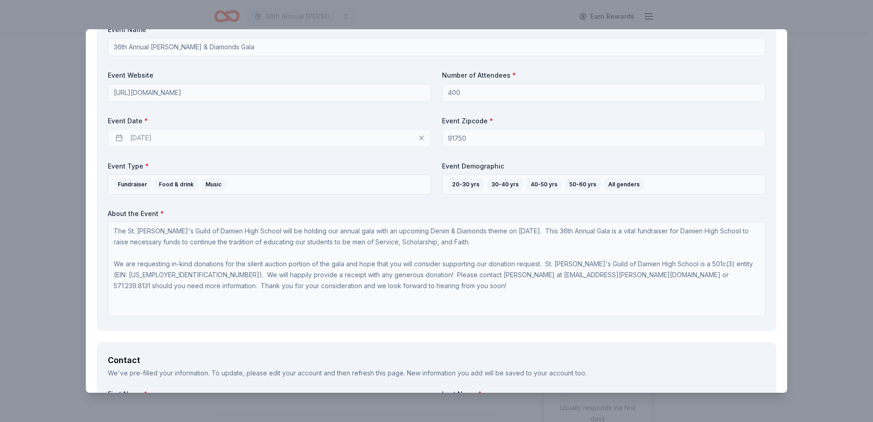
type textarea "In-person, social media, digital marketing, printed items"
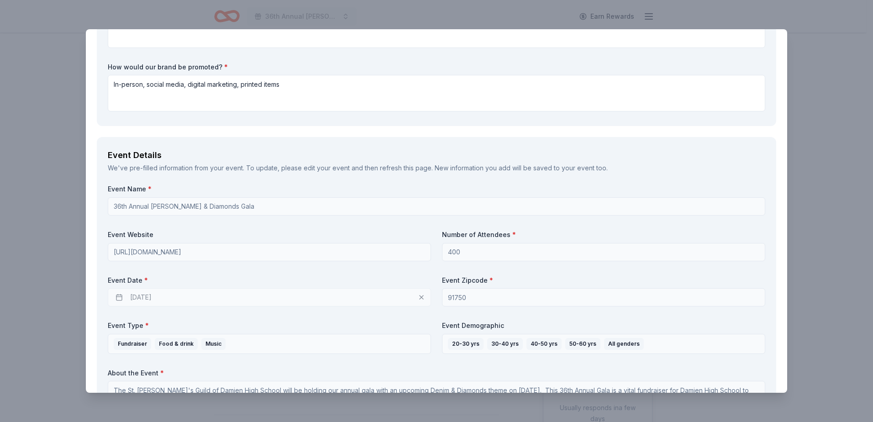
scroll to position [70, 0]
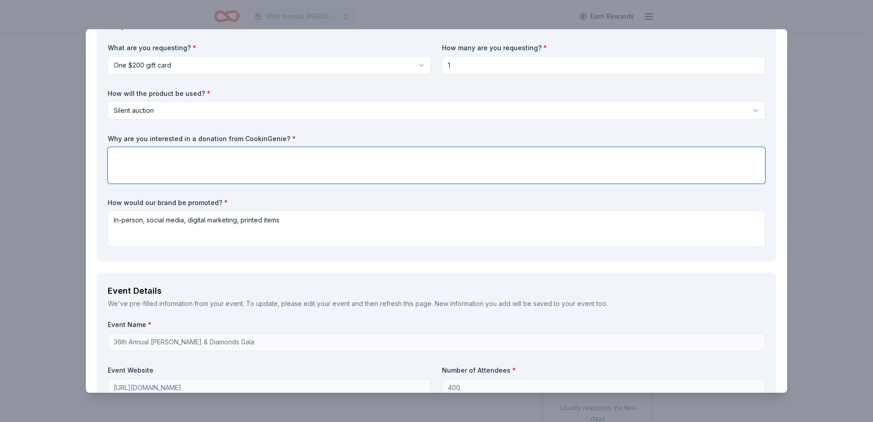
click at [386, 162] on textarea at bounding box center [436, 165] width 657 height 37
paste textarea "Dear Our Friends at City Cruises, The St. Monica's Guild of Damien High School …"
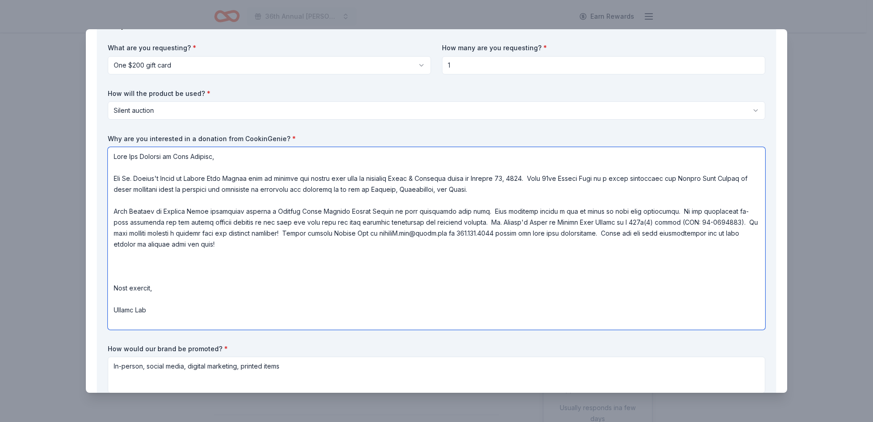
drag, startPoint x: 212, startPoint y: 158, endPoint x: 132, endPoint y: 154, distance: 80.0
click at [132, 154] on textarea at bounding box center [436, 238] width 657 height 183
drag, startPoint x: 652, startPoint y: 211, endPoint x: 115, endPoint y: 210, distance: 537.2
click at [115, 210] on textarea at bounding box center [436, 238] width 657 height 183
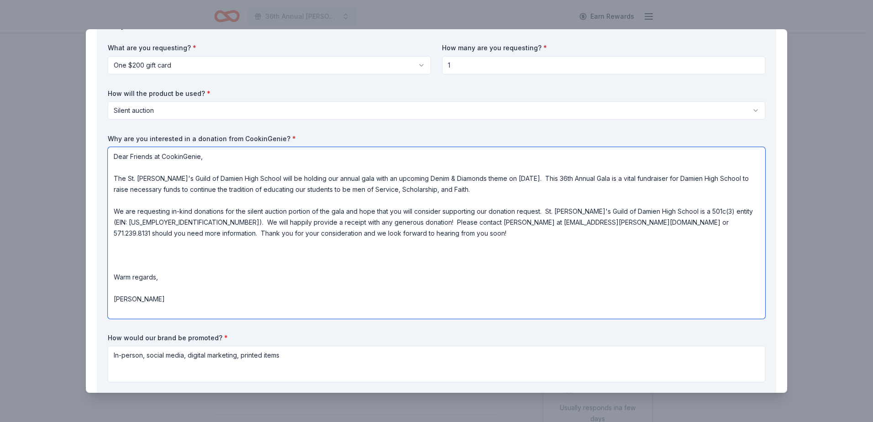
click at [160, 256] on textarea "Dear Friends at CookinGenie, The St. Monica's Guild of Damien High School will …" at bounding box center [436, 233] width 657 height 172
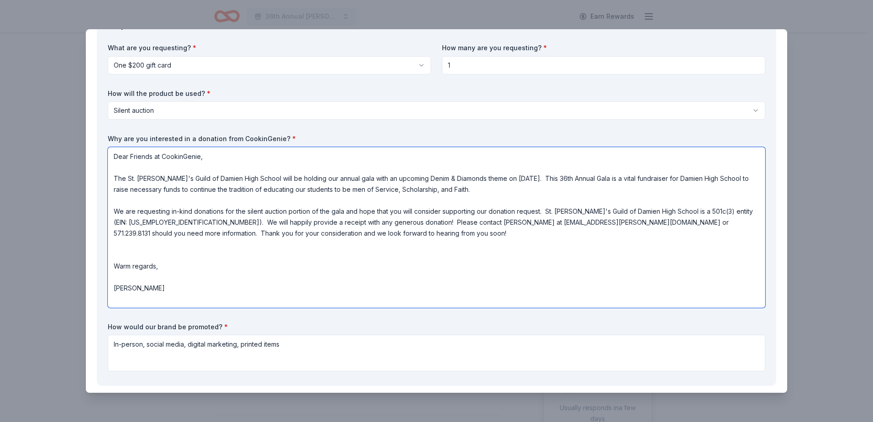
type textarea "Dear Friends at CookinGenie, The St. Monica's Guild of Damien High School will …"
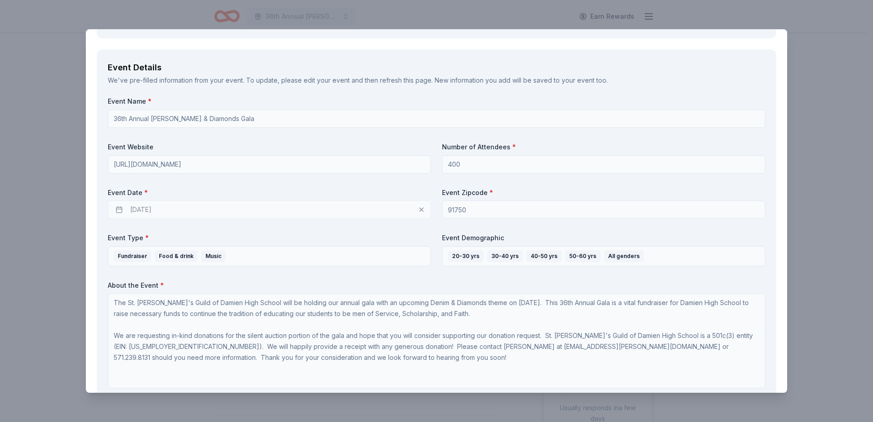
scroll to position [422, 0]
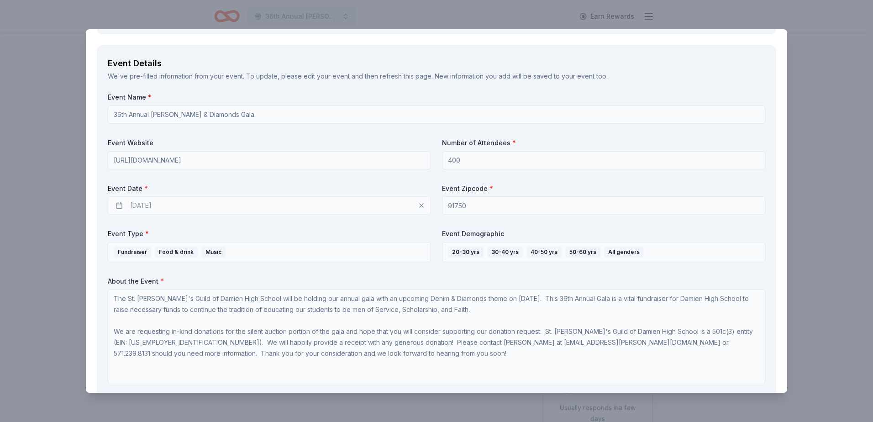
click at [188, 202] on div "10/24/2025" at bounding box center [269, 205] width 323 height 18
click at [147, 210] on div "10/24/2025" at bounding box center [269, 205] width 323 height 18
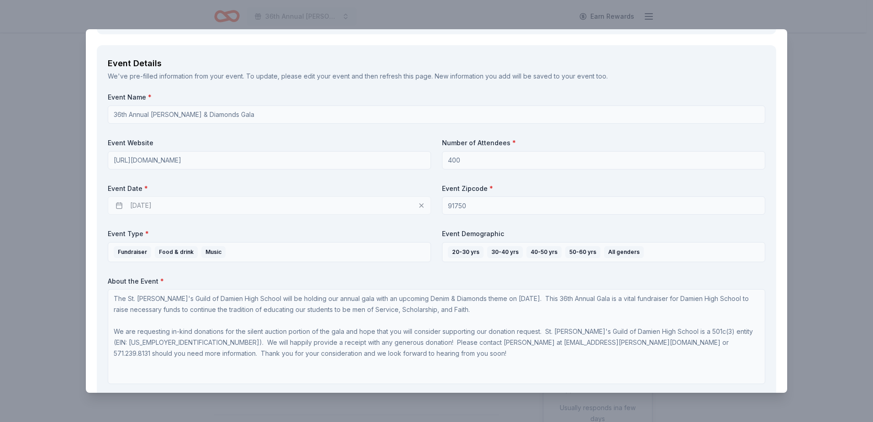
click at [147, 210] on div "10/24/2025" at bounding box center [269, 205] width 323 height 18
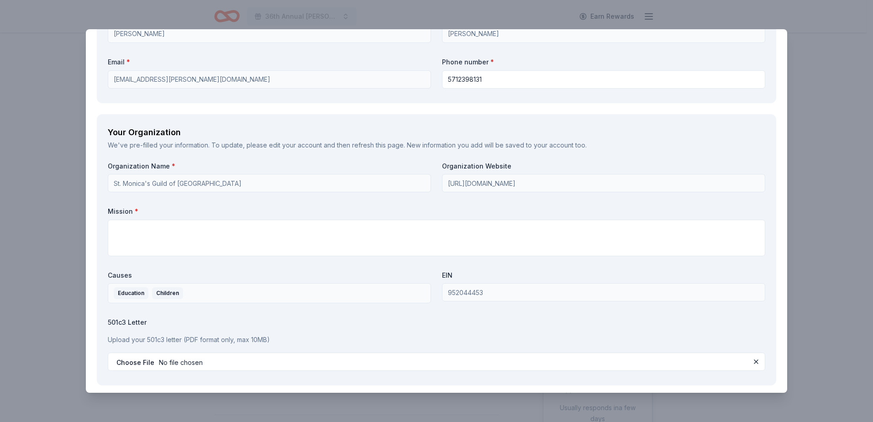
scroll to position [912, 0]
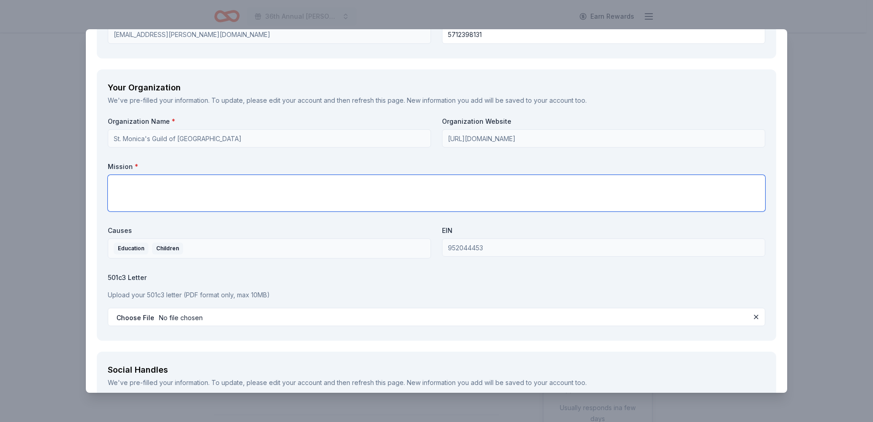
click at [271, 181] on textarea at bounding box center [436, 193] width 657 height 37
paste textarea "St. Monica’s Guild members strive to work in a way that is reflective of St. Mo…"
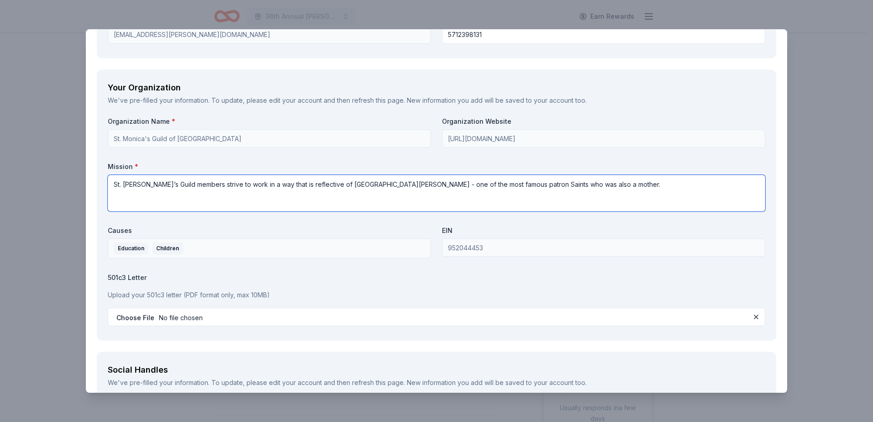
drag, startPoint x: 559, startPoint y: 184, endPoint x: 576, endPoint y: 184, distance: 16.9
click at [559, 184] on textarea "St. Monica’s Guild members strive to work in a way that is reflective of St. Mo…" at bounding box center [436, 193] width 657 height 37
paste textarea "St. Monica’s Guild is comprised of a group of volunteer mothers. The Guild func…"
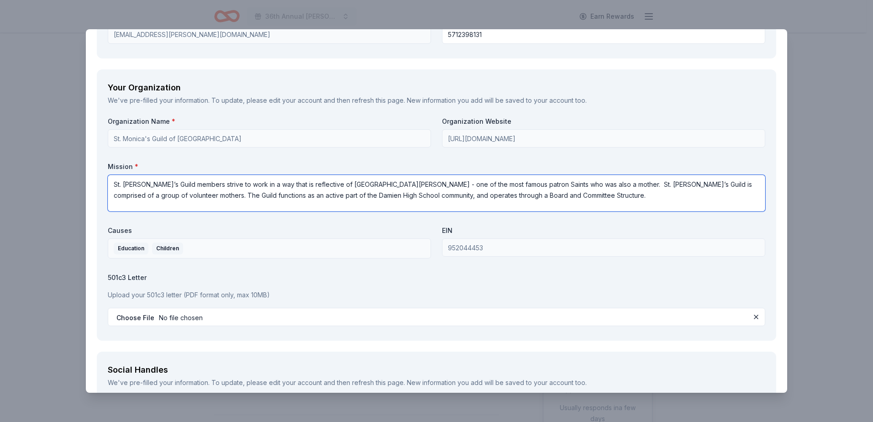
click at [539, 194] on textarea "St. Monica’s Guild members strive to work in a way that is reflective of St. Mo…" at bounding box center [436, 193] width 657 height 37
paste textarea "In the spirit of patron St. Monica, the Guild focuses on the spiritual and emot…"
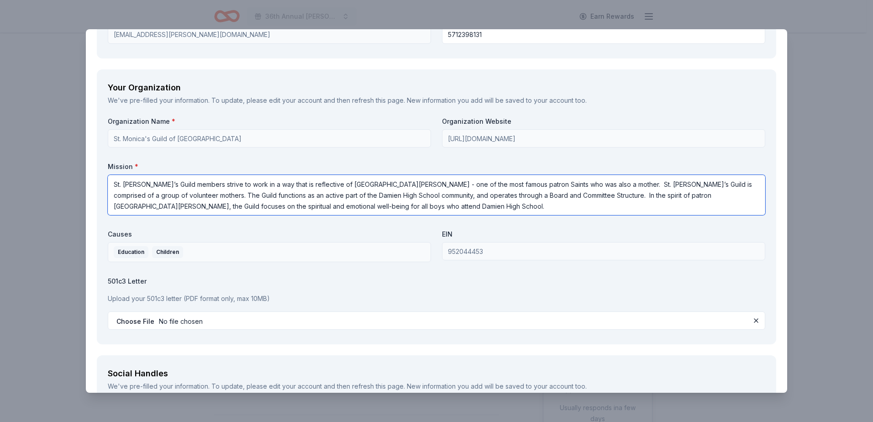
type textarea "St. Monica’s Guild members strive to work in a way that is reflective of St. Mo…"
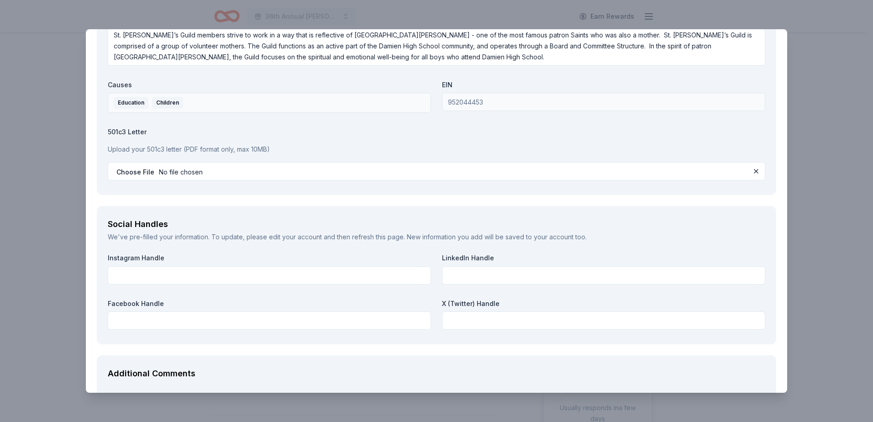
scroll to position [1157, 0]
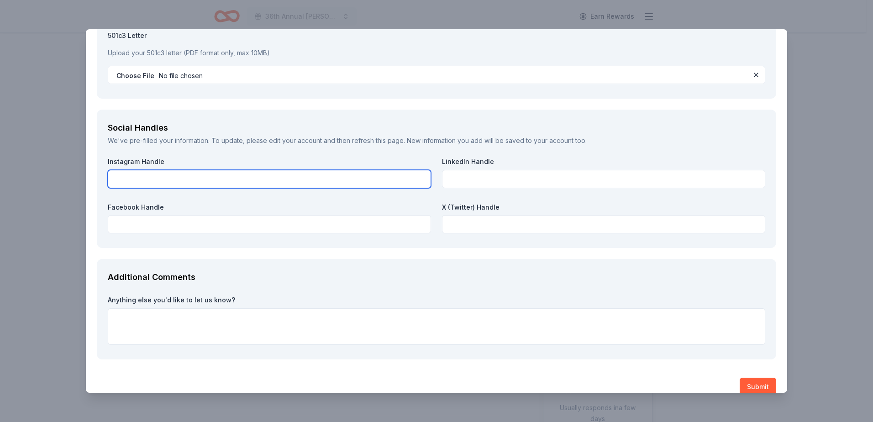
click at [286, 178] on input "text" at bounding box center [269, 179] width 323 height 18
type input "@damien_spartans"
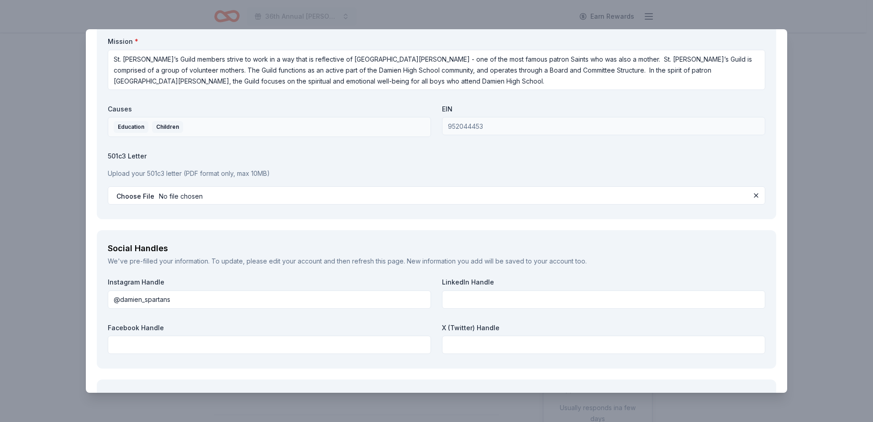
scroll to position [1026, 0]
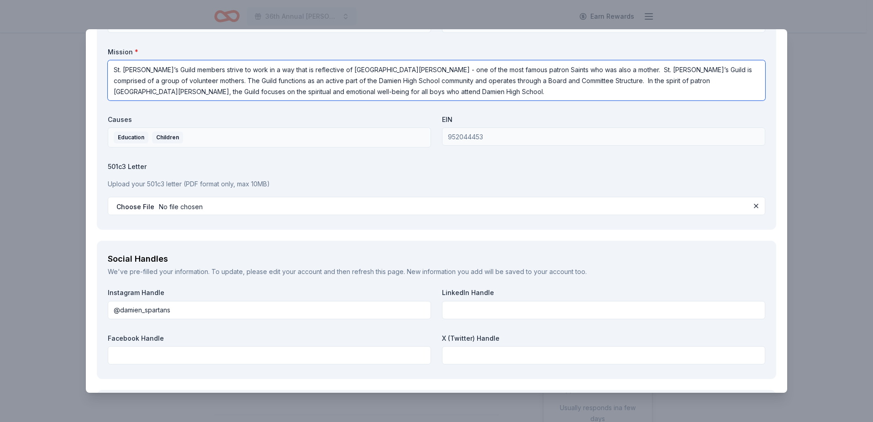
type textarea "St. Monica’s Guild members strive to work in a way that is reflective of St. Mo…"
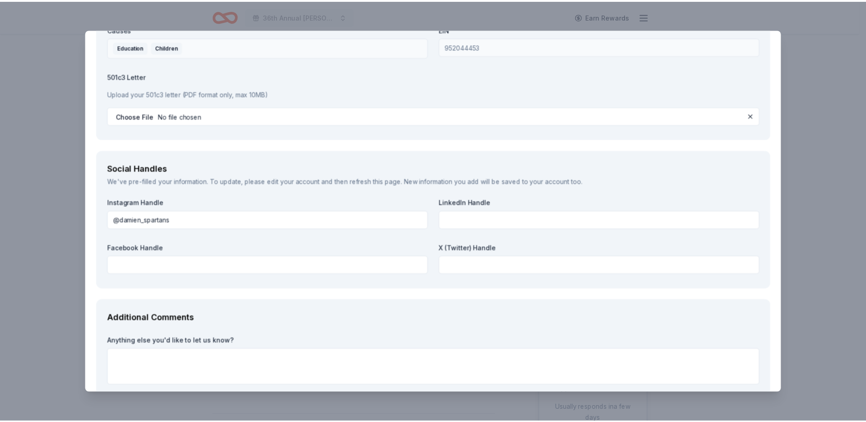
scroll to position [1171, 0]
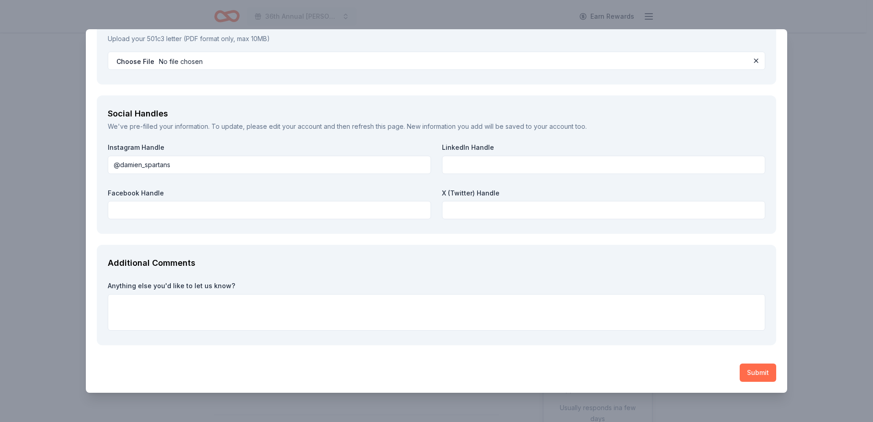
click at [756, 373] on button "Submit" at bounding box center [757, 372] width 37 height 18
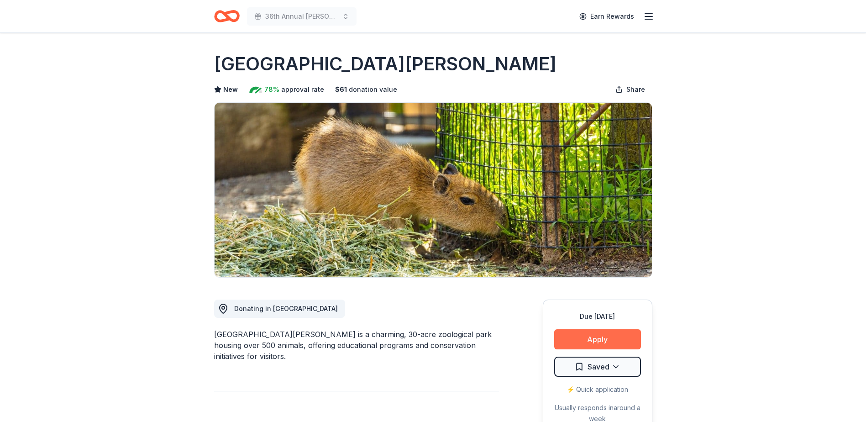
click at [623, 340] on button "Apply" at bounding box center [597, 339] width 87 height 20
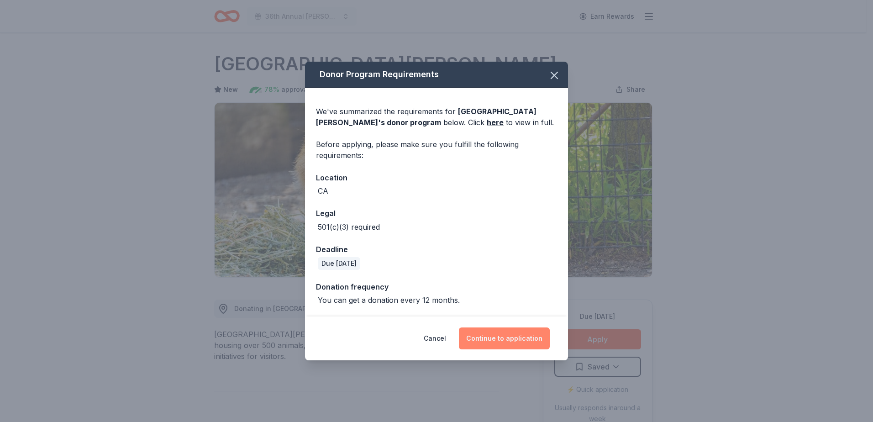
click at [486, 334] on button "Continue to application" at bounding box center [504, 338] width 91 height 22
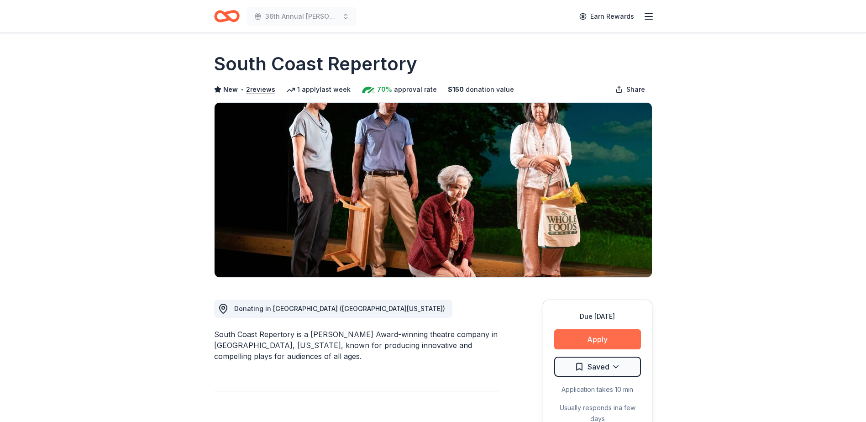
click at [583, 332] on button "Apply" at bounding box center [597, 339] width 87 height 20
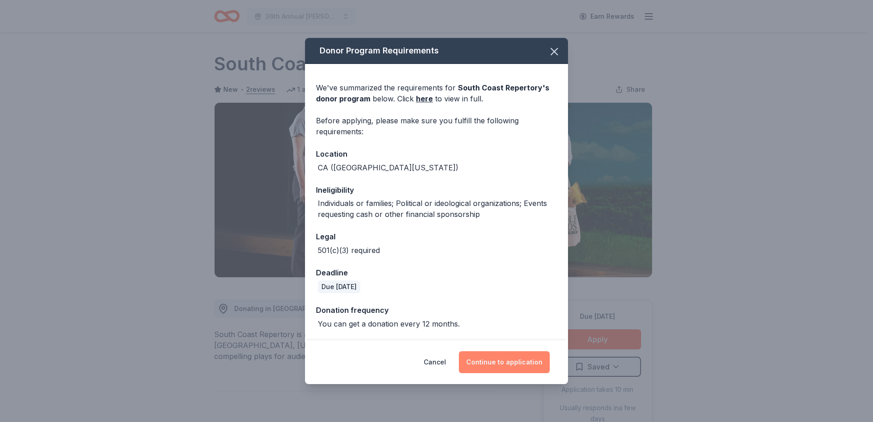
click at [511, 361] on button "Continue to application" at bounding box center [504, 362] width 91 height 22
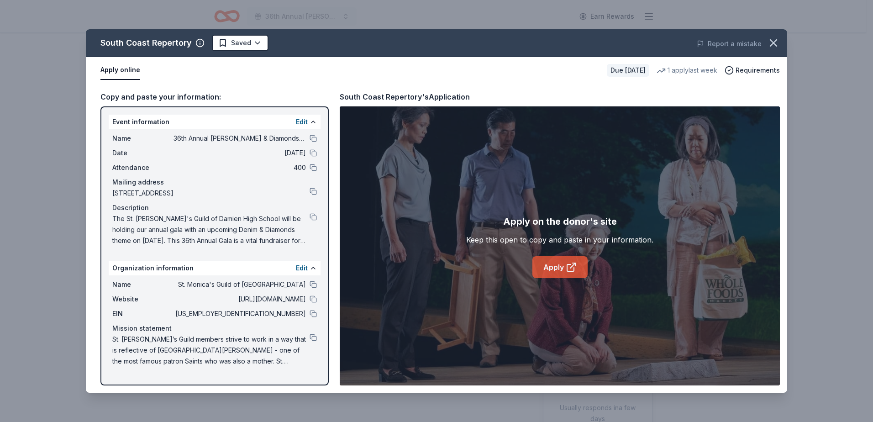
click at [549, 266] on link "Apply" at bounding box center [559, 267] width 55 height 22
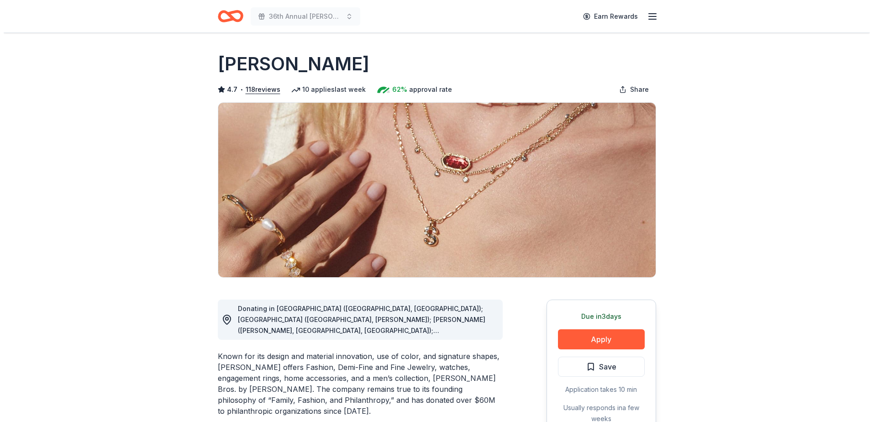
scroll to position [91, 0]
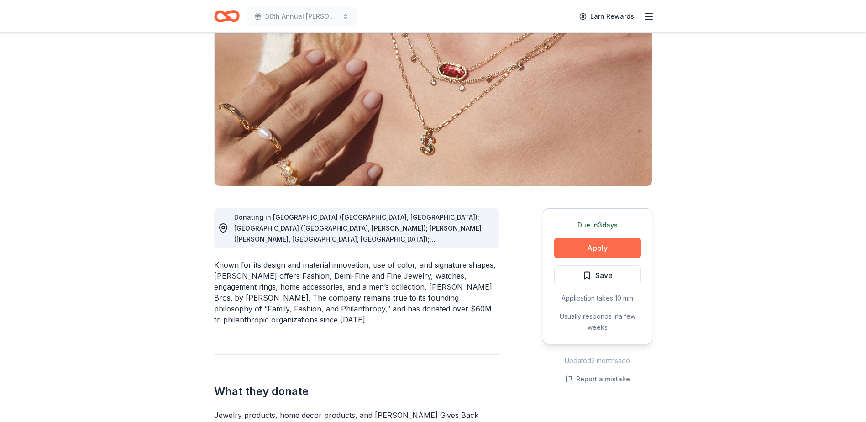
click at [613, 247] on button "Apply" at bounding box center [597, 248] width 87 height 20
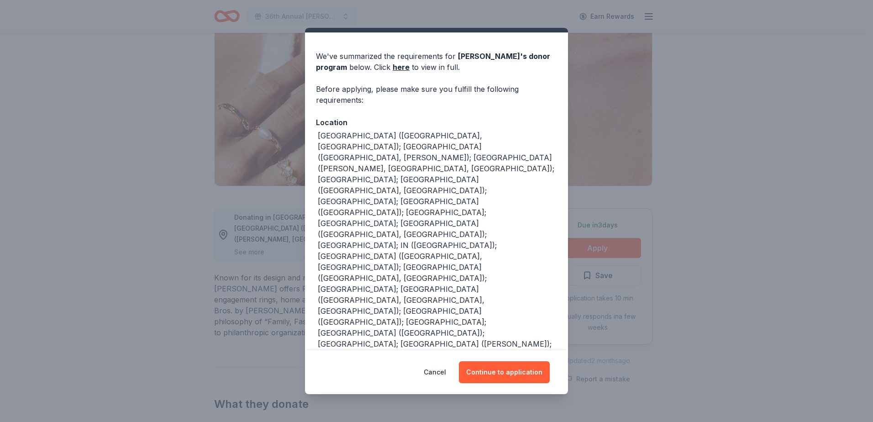
scroll to position [33, 0]
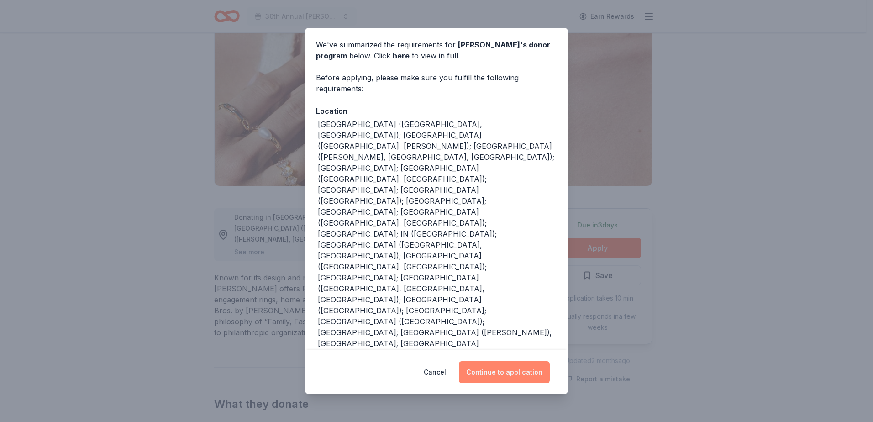
click at [497, 370] on button "Continue to application" at bounding box center [504, 372] width 91 height 22
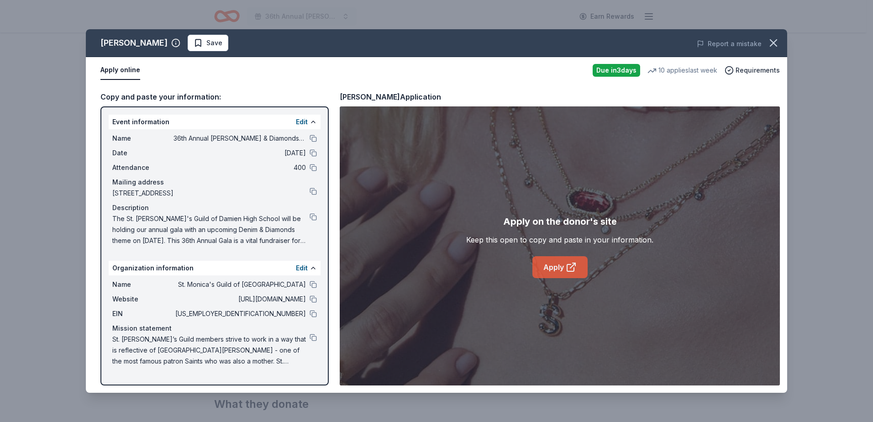
click at [574, 267] on icon at bounding box center [570, 267] width 7 height 7
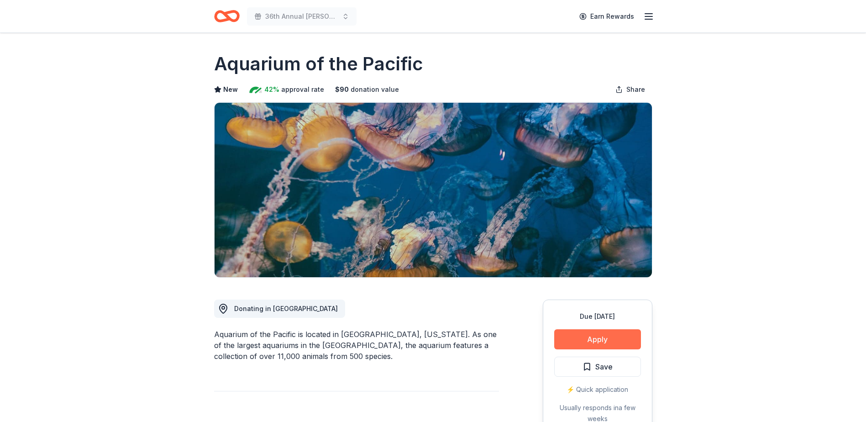
click at [585, 340] on button "Apply" at bounding box center [597, 339] width 87 height 20
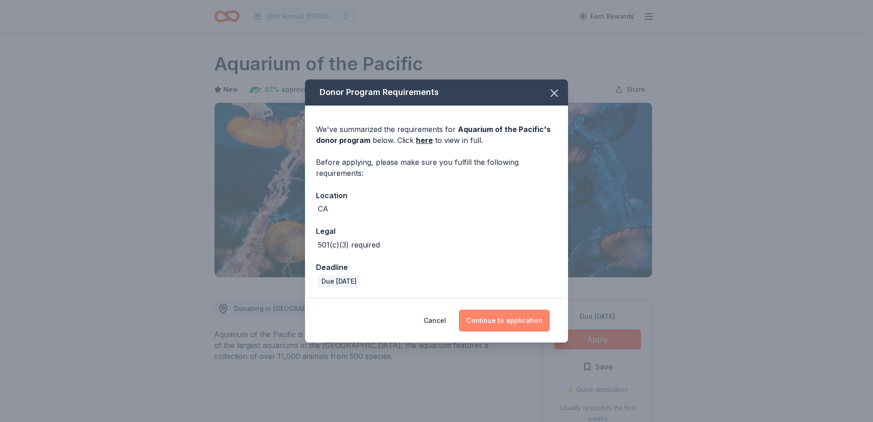
click at [510, 317] on button "Continue to application" at bounding box center [504, 320] width 91 height 22
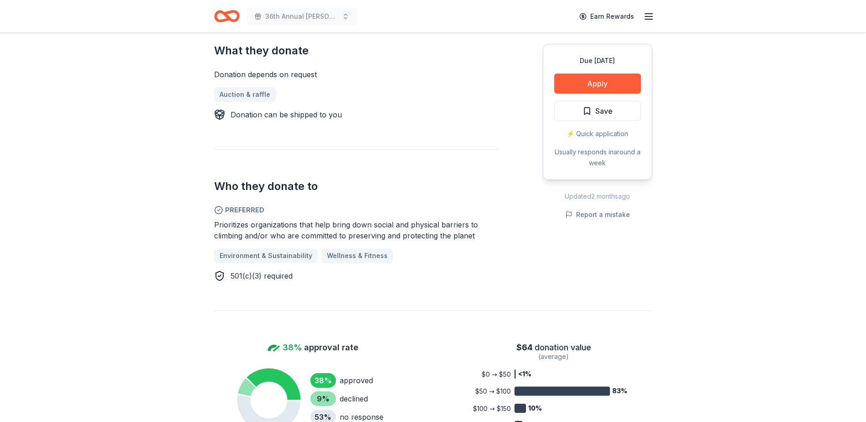
scroll to position [365, 0]
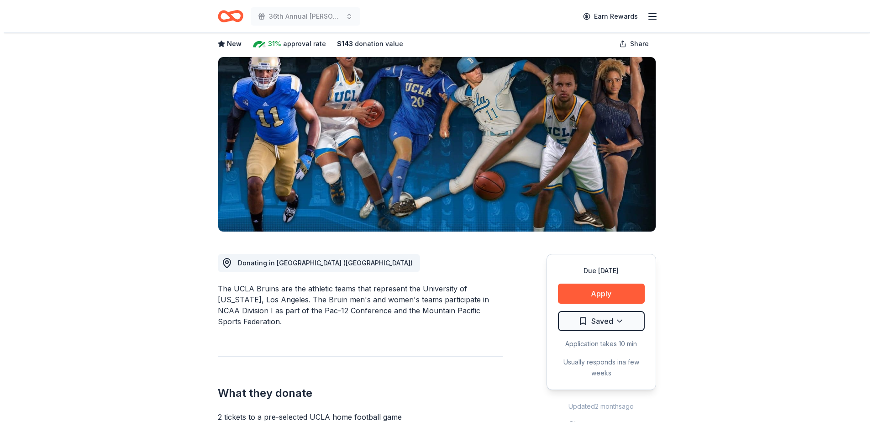
scroll to position [91, 0]
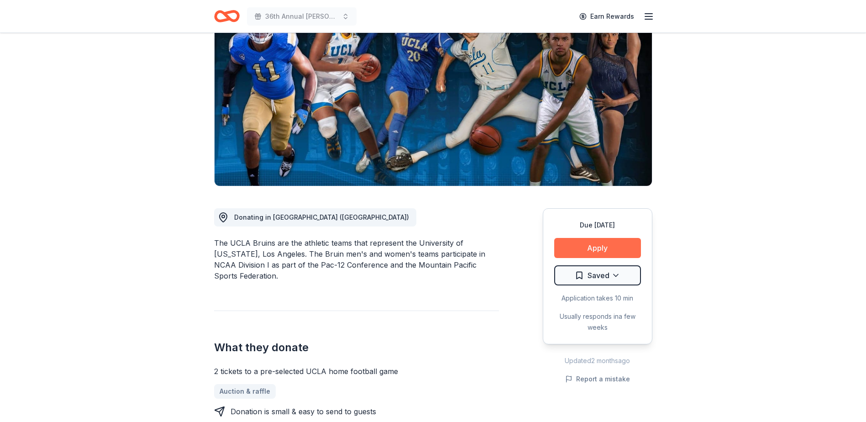
click at [604, 246] on button "Apply" at bounding box center [597, 248] width 87 height 20
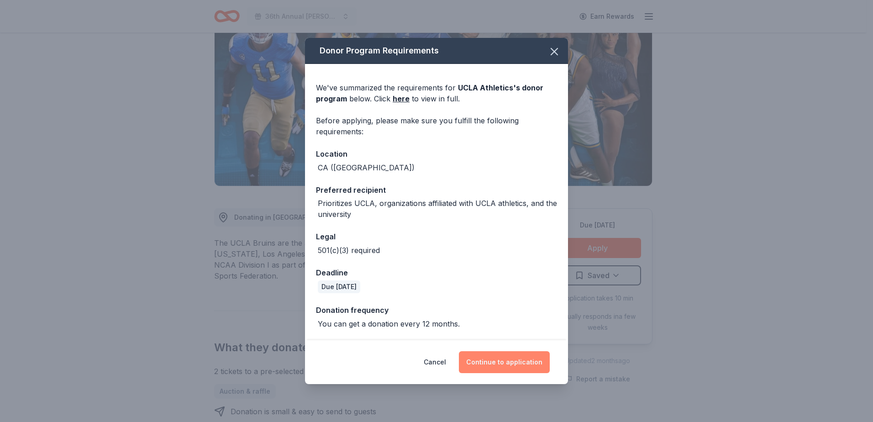
click at [519, 363] on button "Continue to application" at bounding box center [504, 362] width 91 height 22
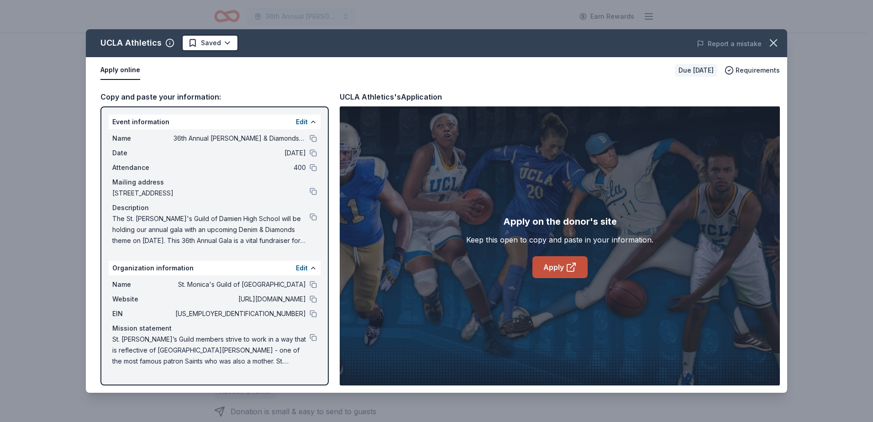
click at [568, 262] on icon at bounding box center [571, 267] width 11 height 11
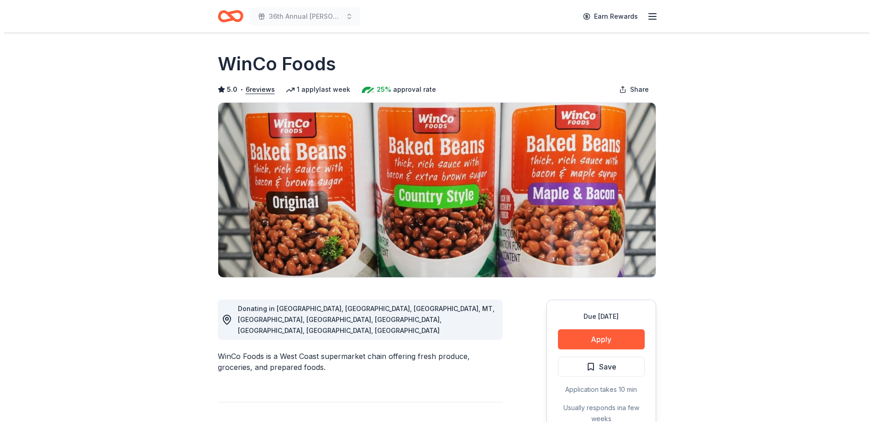
scroll to position [46, 0]
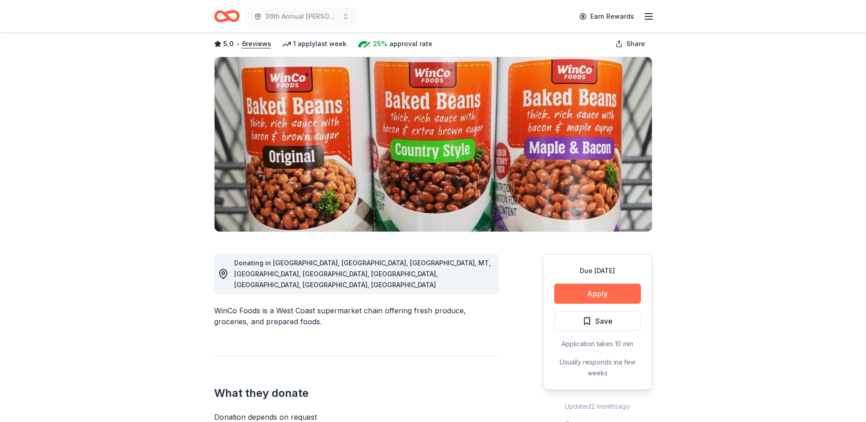
click at [598, 293] on button "Apply" at bounding box center [597, 293] width 87 height 20
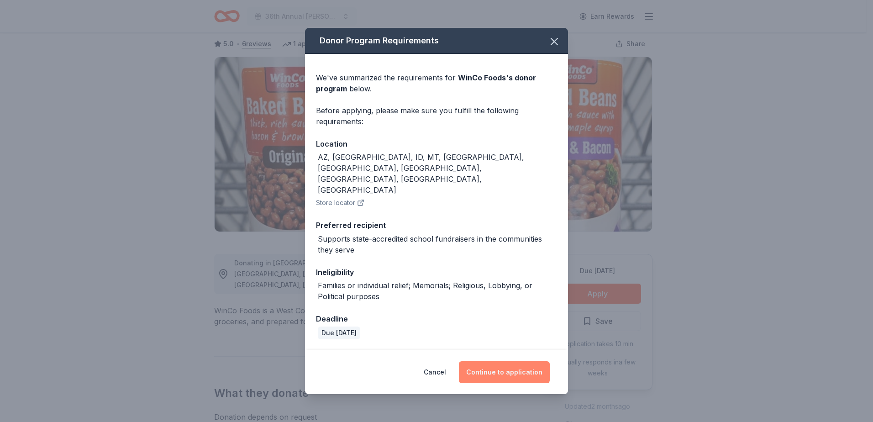
click at [501, 361] on button "Continue to application" at bounding box center [504, 372] width 91 height 22
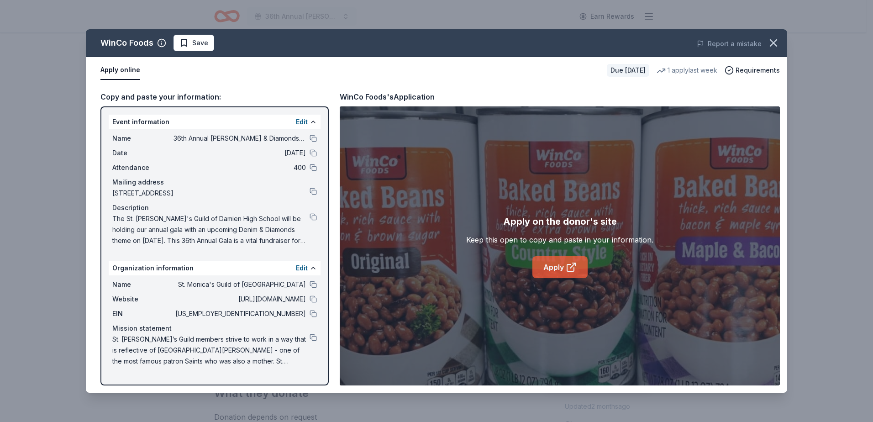
click at [555, 270] on link "Apply" at bounding box center [559, 267] width 55 height 22
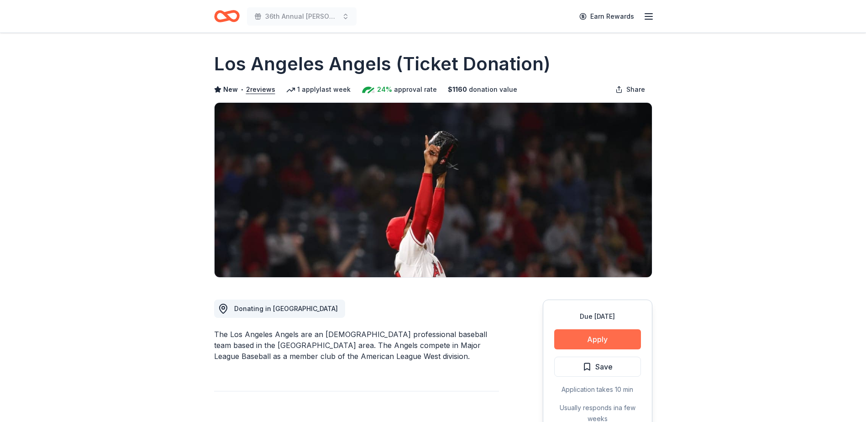
click at [584, 335] on button "Apply" at bounding box center [597, 339] width 87 height 20
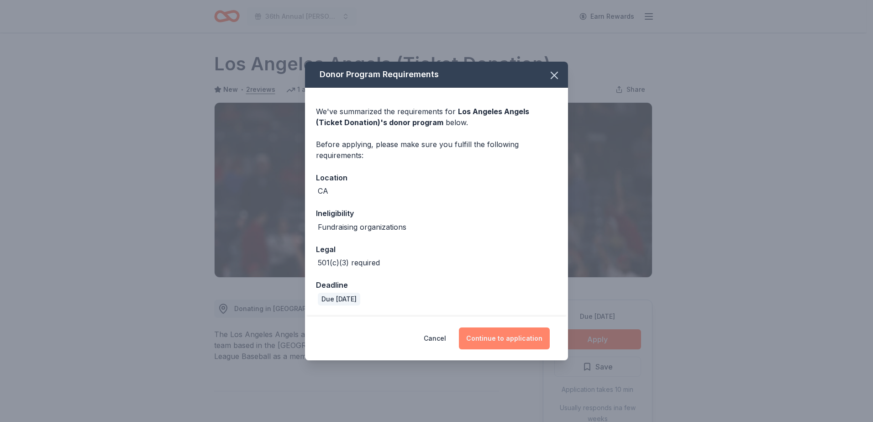
click at [492, 337] on button "Continue to application" at bounding box center [504, 338] width 91 height 22
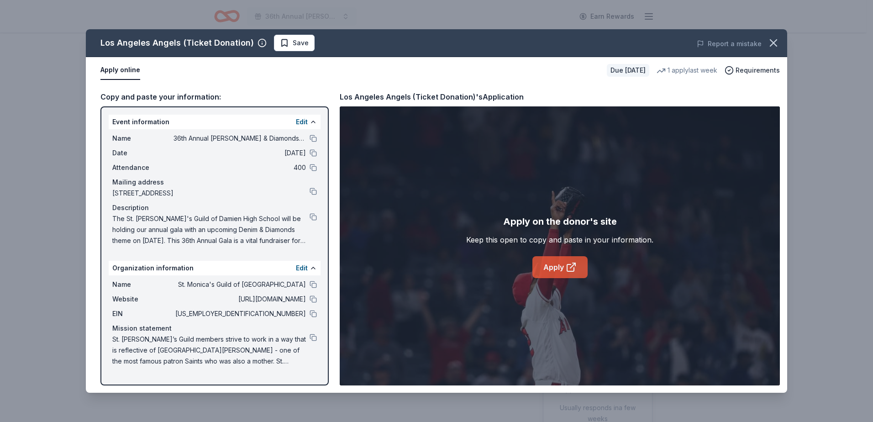
click at [563, 273] on link "Apply" at bounding box center [559, 267] width 55 height 22
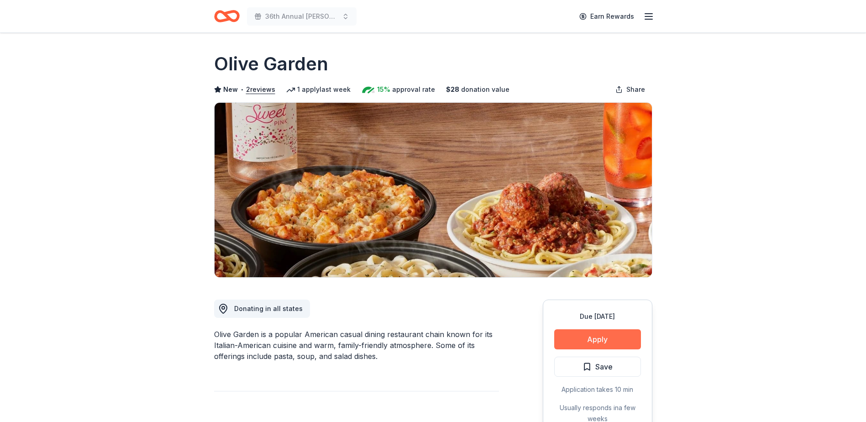
click at [579, 340] on button "Apply" at bounding box center [597, 339] width 87 height 20
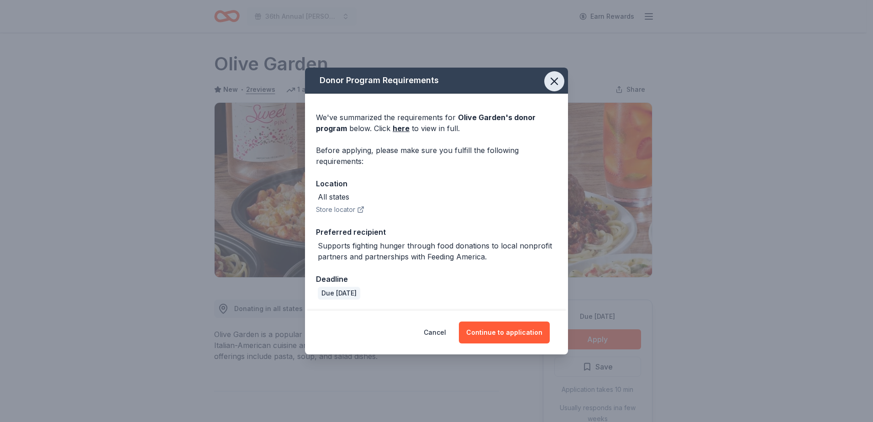
click at [551, 79] on icon "button" at bounding box center [554, 81] width 13 height 13
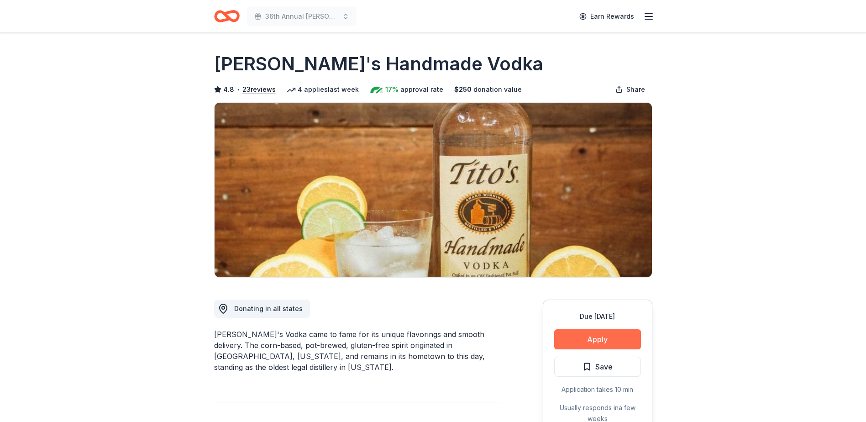
click at [575, 336] on button "Apply" at bounding box center [597, 339] width 87 height 20
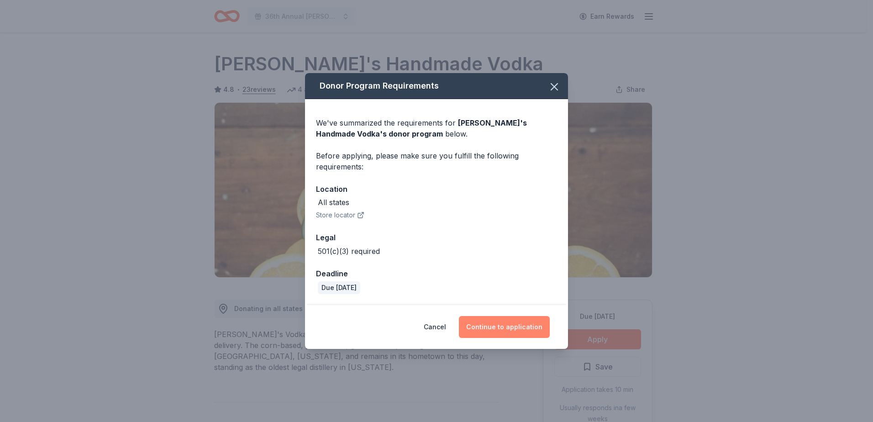
click at [495, 327] on button "Continue to application" at bounding box center [504, 327] width 91 height 22
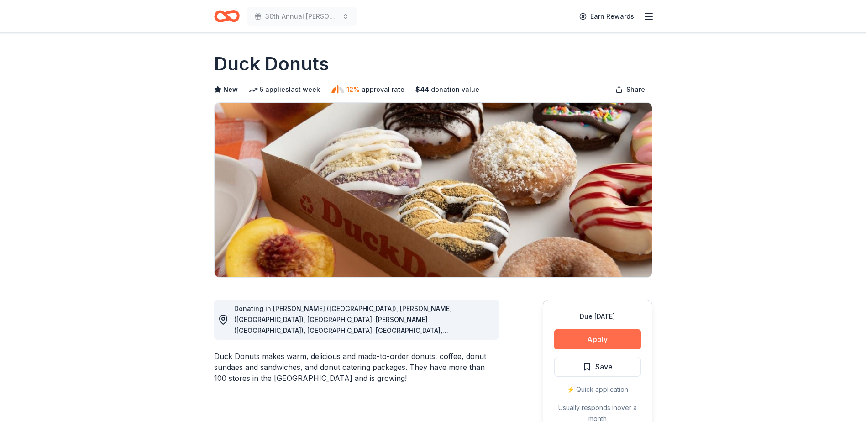
click at [576, 346] on button "Apply" at bounding box center [597, 339] width 87 height 20
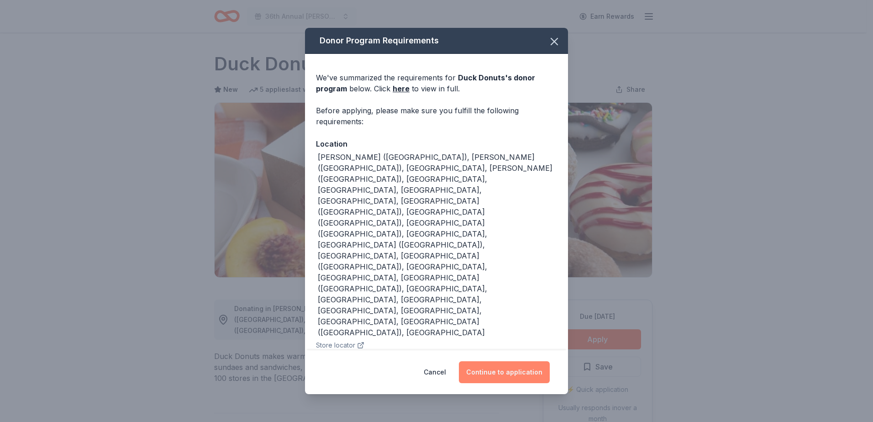
click at [502, 361] on button "Continue to application" at bounding box center [504, 372] width 91 height 22
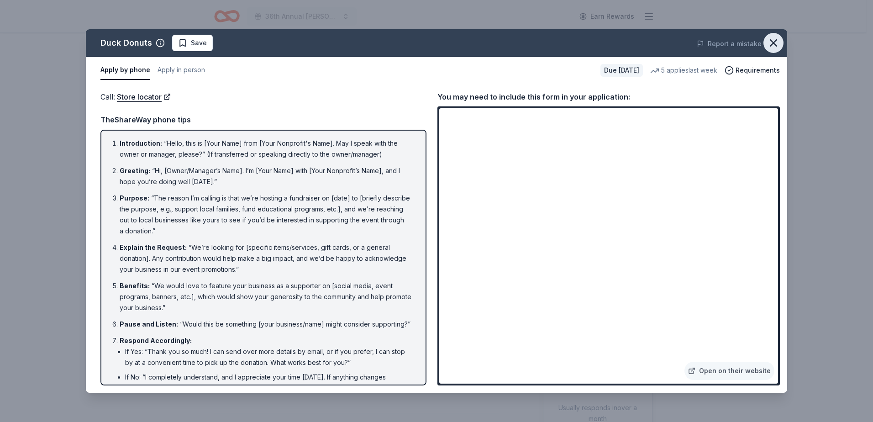
click at [771, 45] on icon "button" at bounding box center [773, 43] width 6 height 6
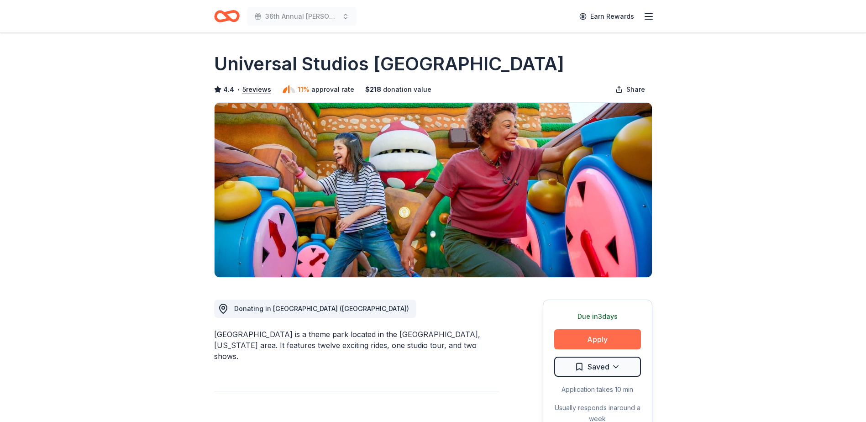
click at [595, 340] on button "Apply" at bounding box center [597, 339] width 87 height 20
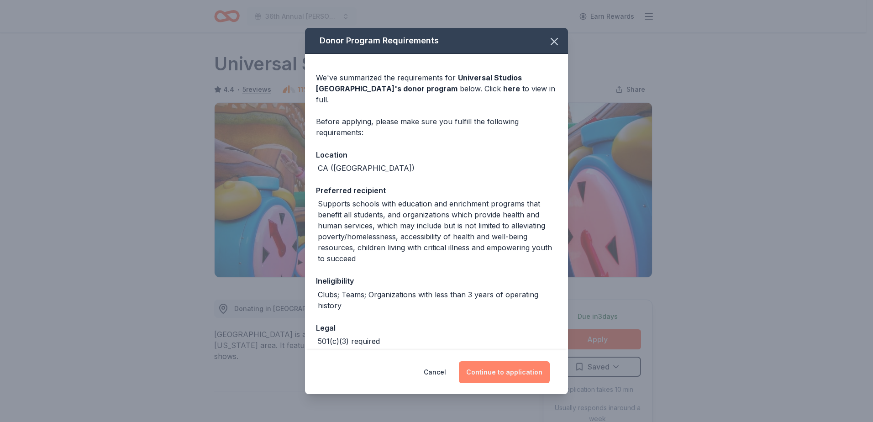
click at [506, 374] on button "Continue to application" at bounding box center [504, 372] width 91 height 22
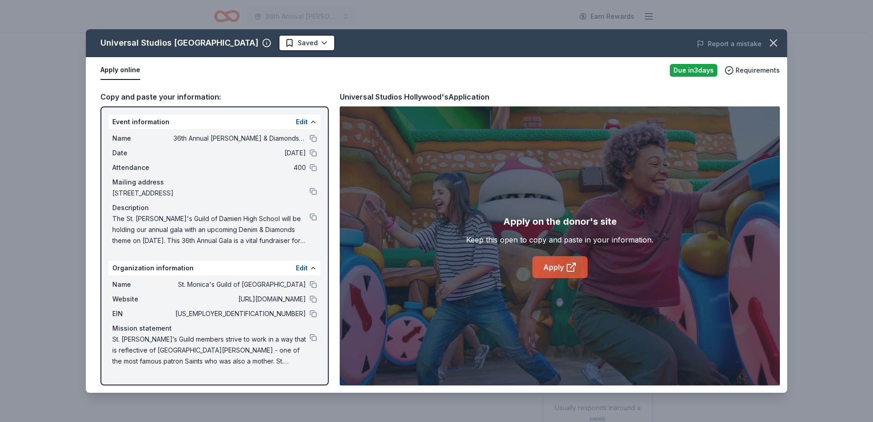
click at [569, 272] on icon at bounding box center [571, 267] width 11 height 11
